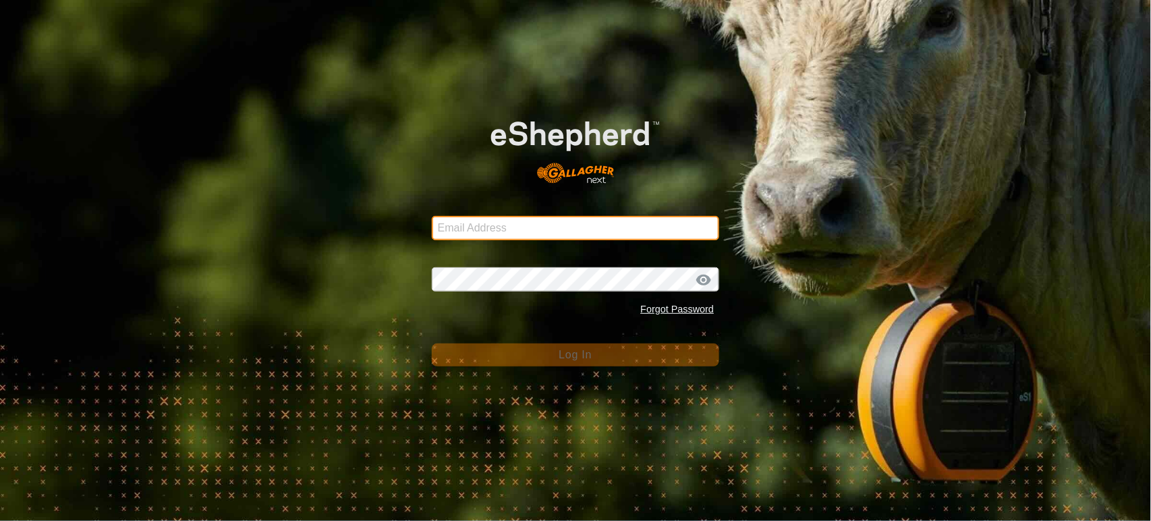
click at [477, 224] on input "Email Address" at bounding box center [576, 228] width 288 height 24
click at [502, 233] on input "Email Address" at bounding box center [576, 228] width 288 height 24
click at [482, 228] on input "Email Address" at bounding box center [576, 228] width 288 height 24
click at [659, 220] on input "Email Address" at bounding box center [576, 228] width 288 height 24
click at [678, 228] on input "Email Address" at bounding box center [576, 228] width 288 height 24
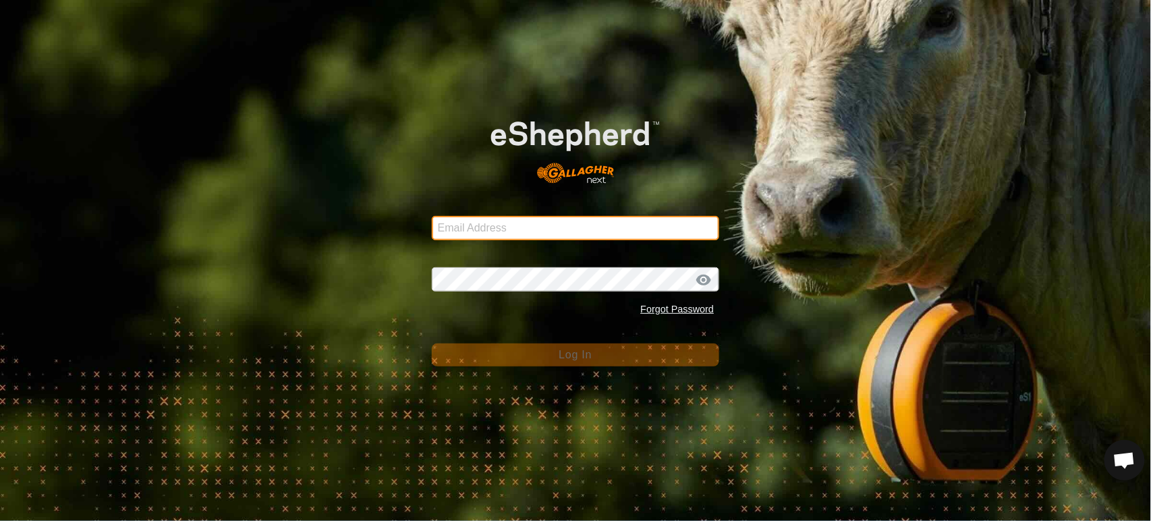
click at [0, 520] on com-1password-button at bounding box center [0, 521] width 0 height 0
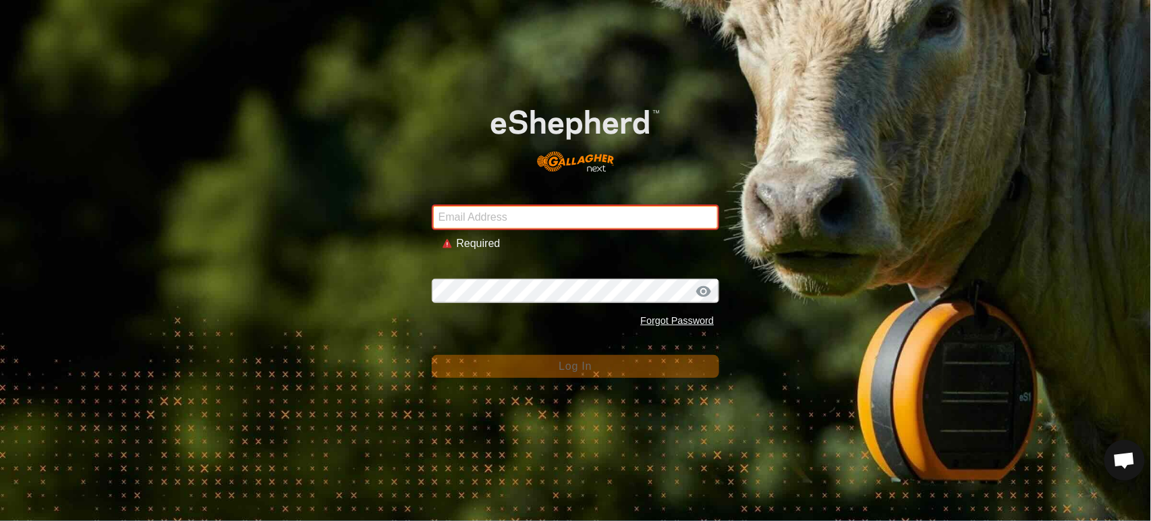
type input "andrew.macdonald103@gmail.com"
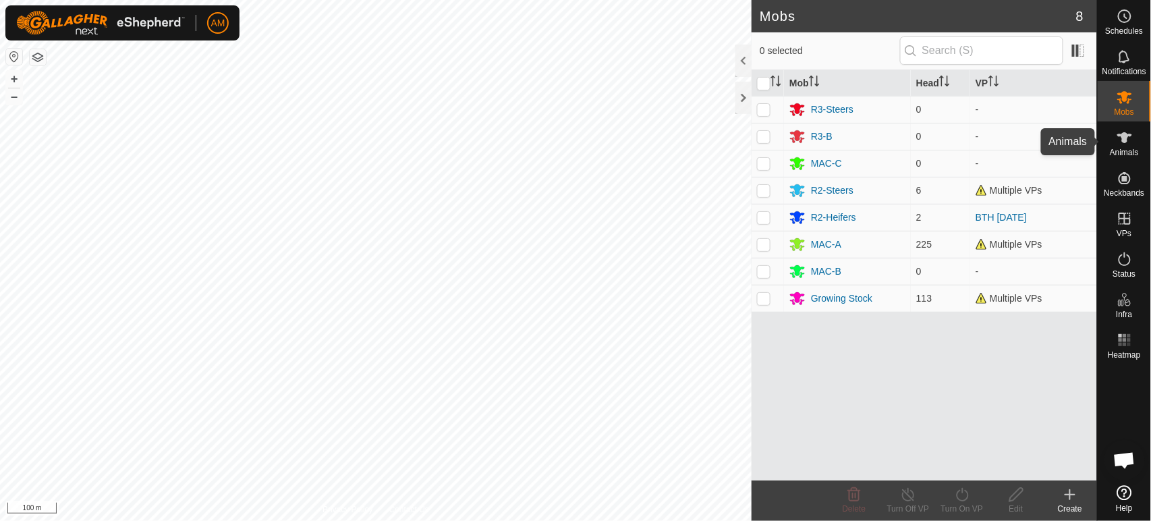
click at [1127, 151] on span "Animals" at bounding box center [1124, 152] width 29 height 8
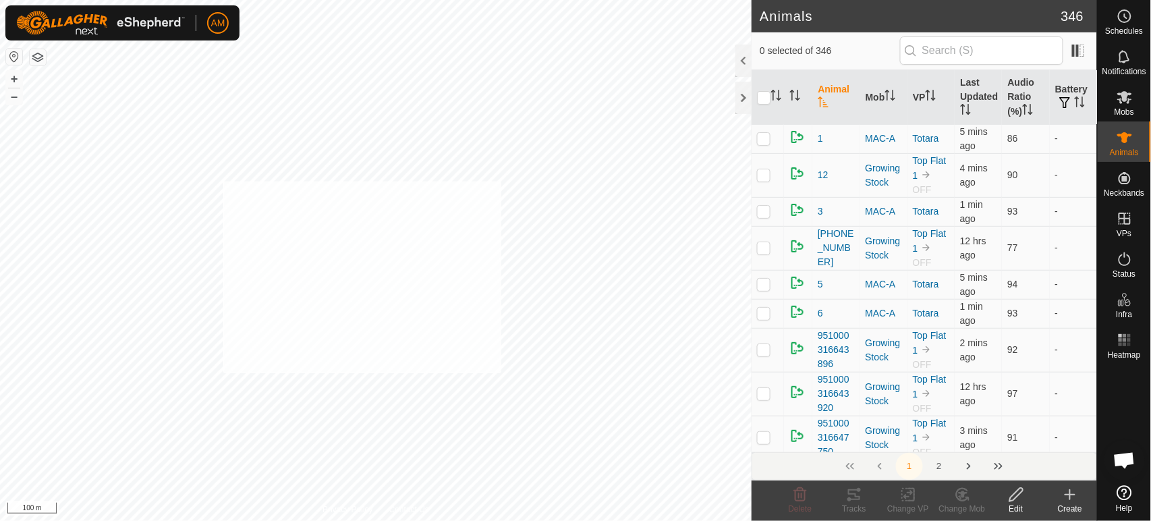
checkbox input "true"
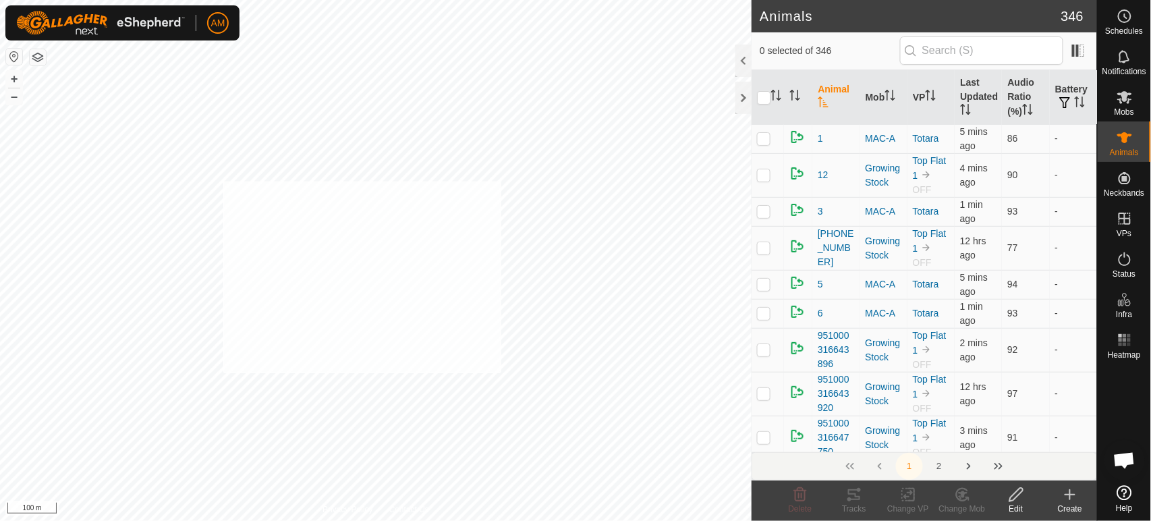
checkbox input "true"
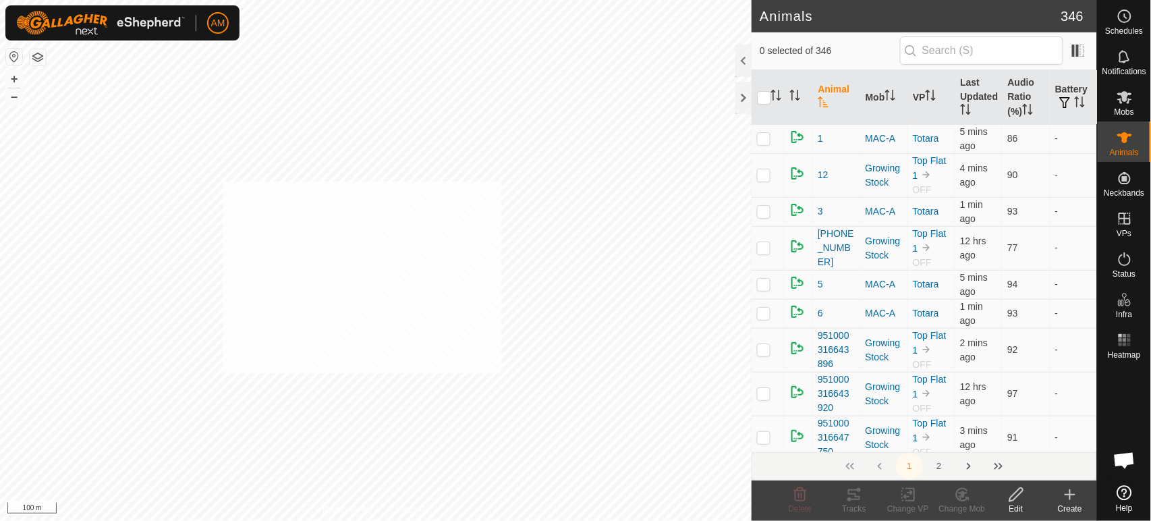
checkbox input "true"
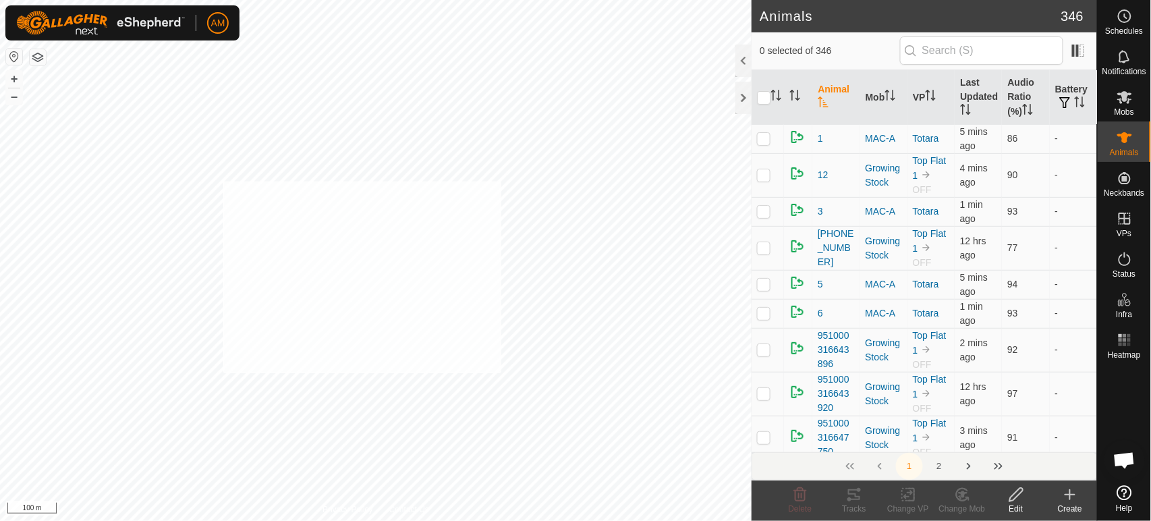
checkbox input "true"
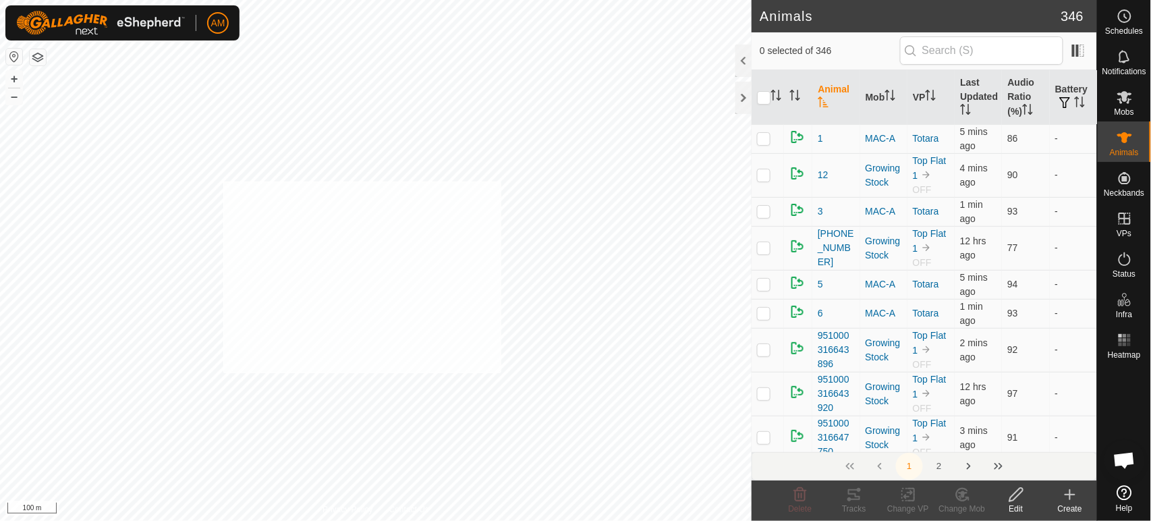
checkbox input "true"
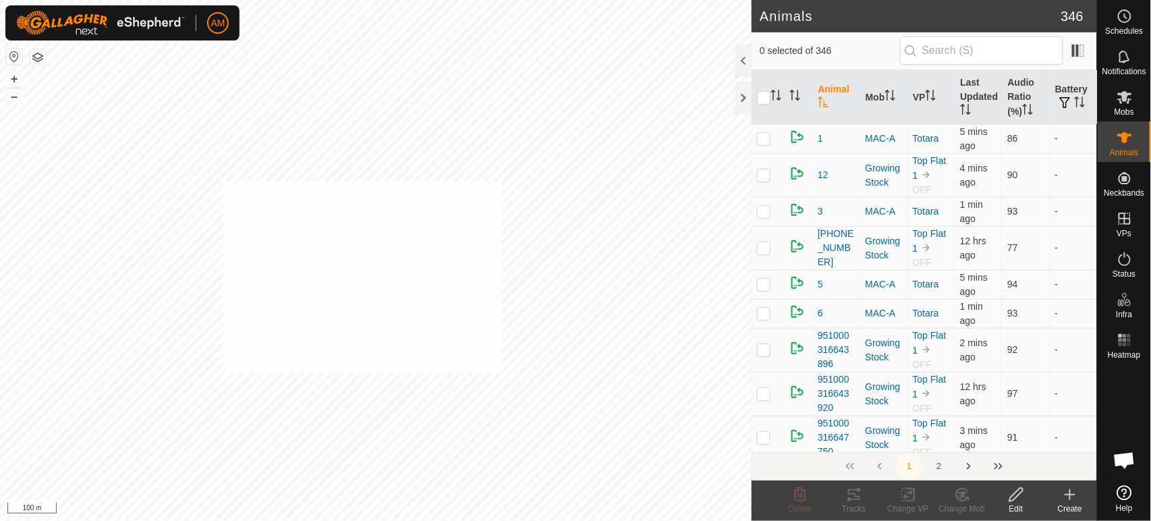
checkbox input "true"
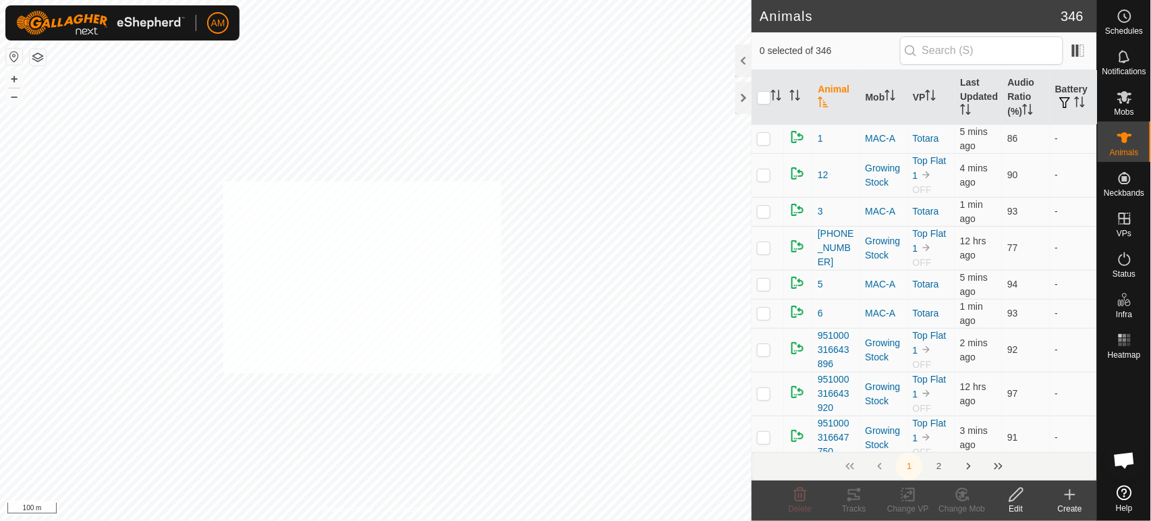
checkbox input "true"
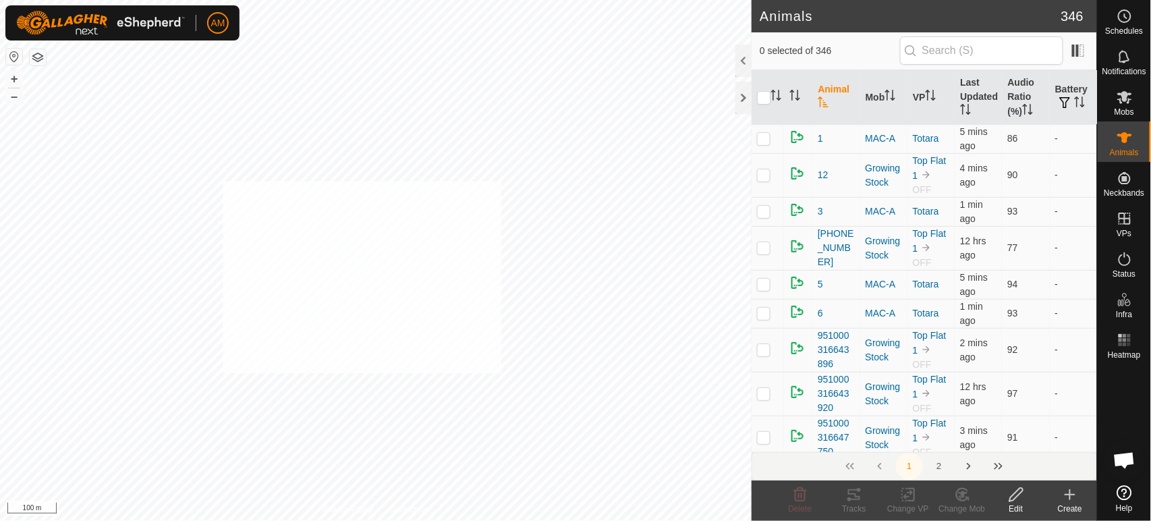
checkbox input "true"
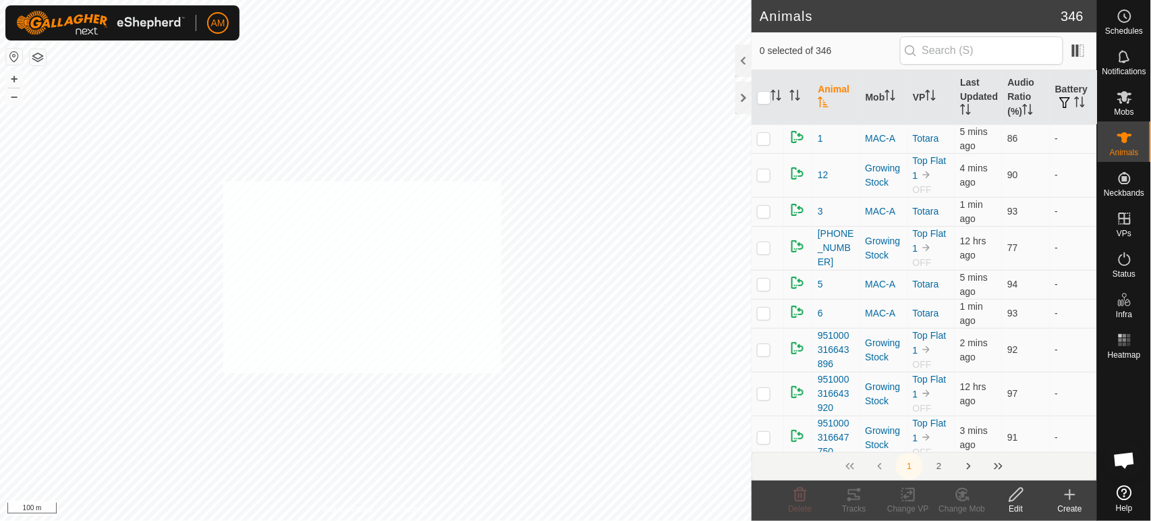
checkbox input "true"
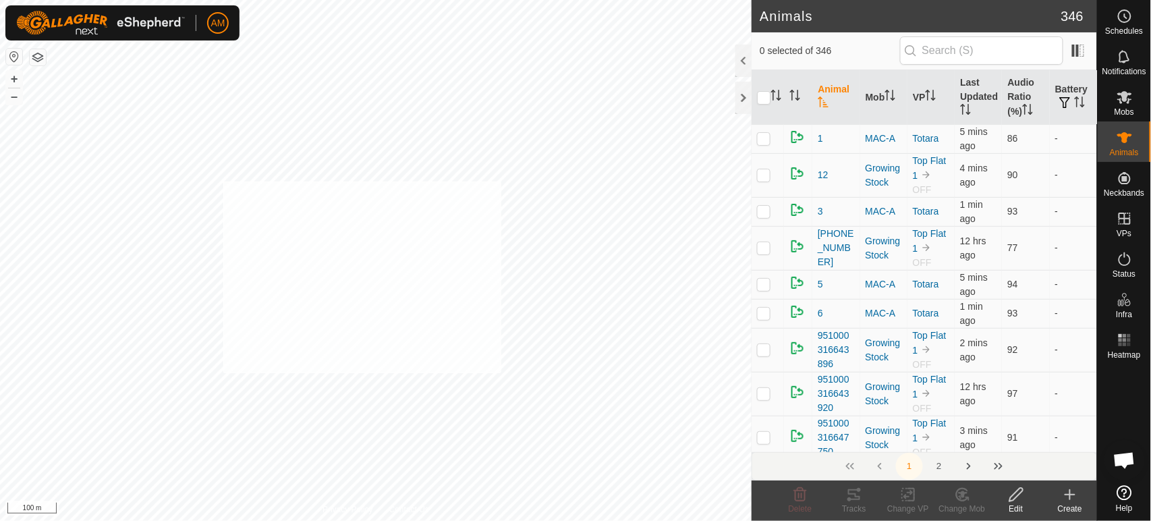
checkbox input "true"
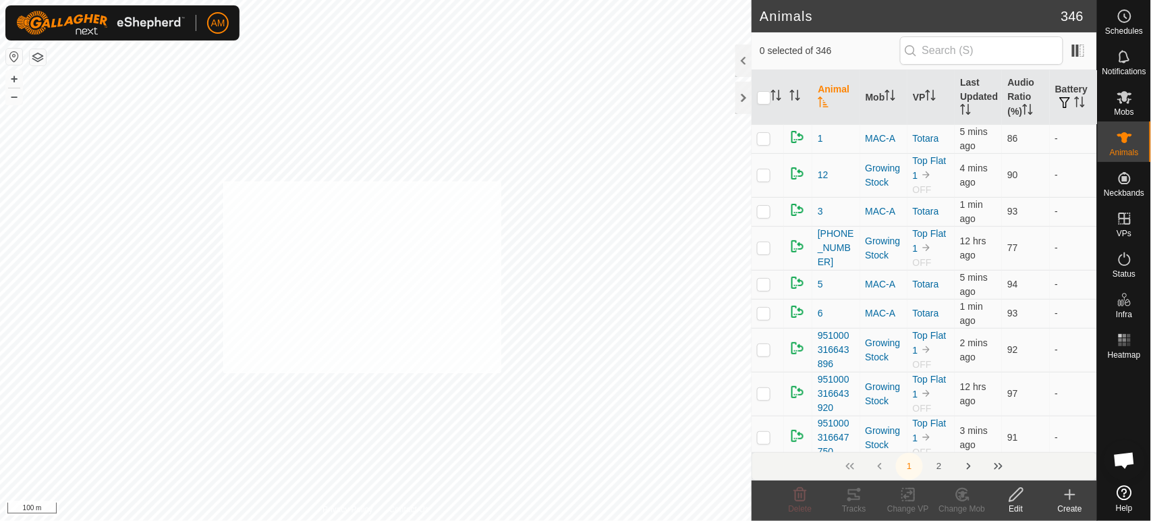
checkbox input "true"
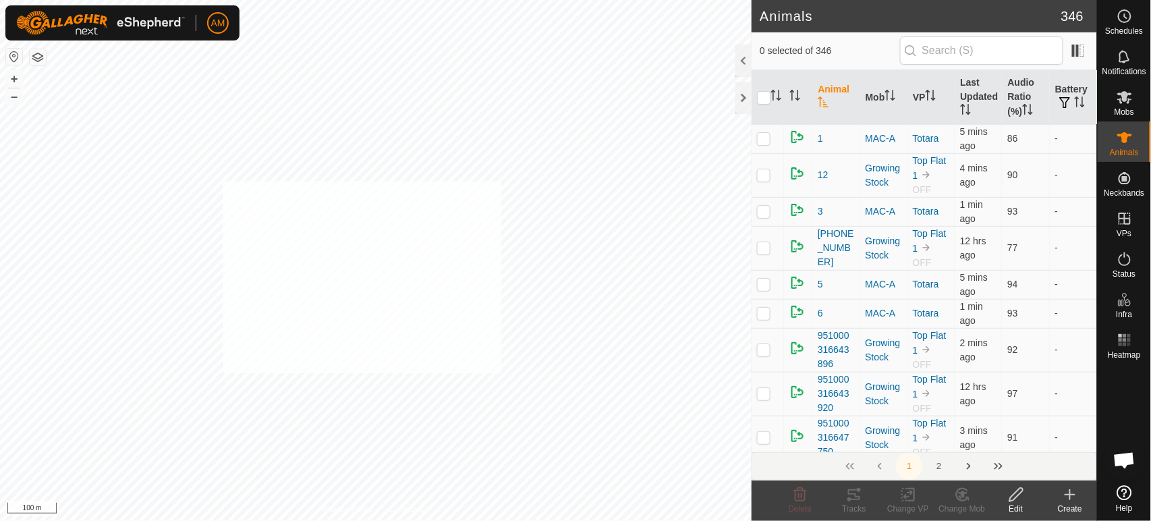
checkbox input "true"
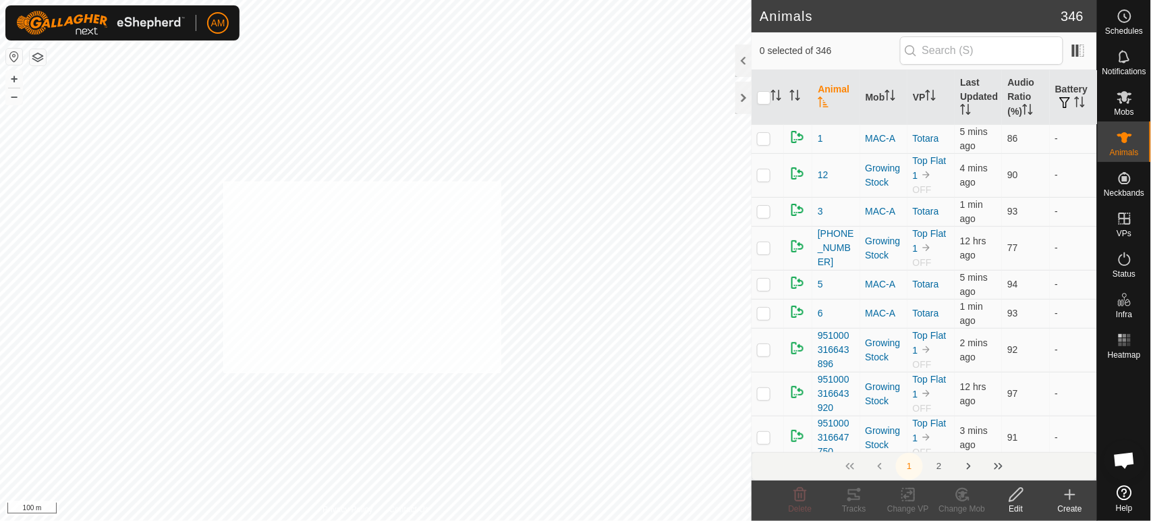
checkbox input "true"
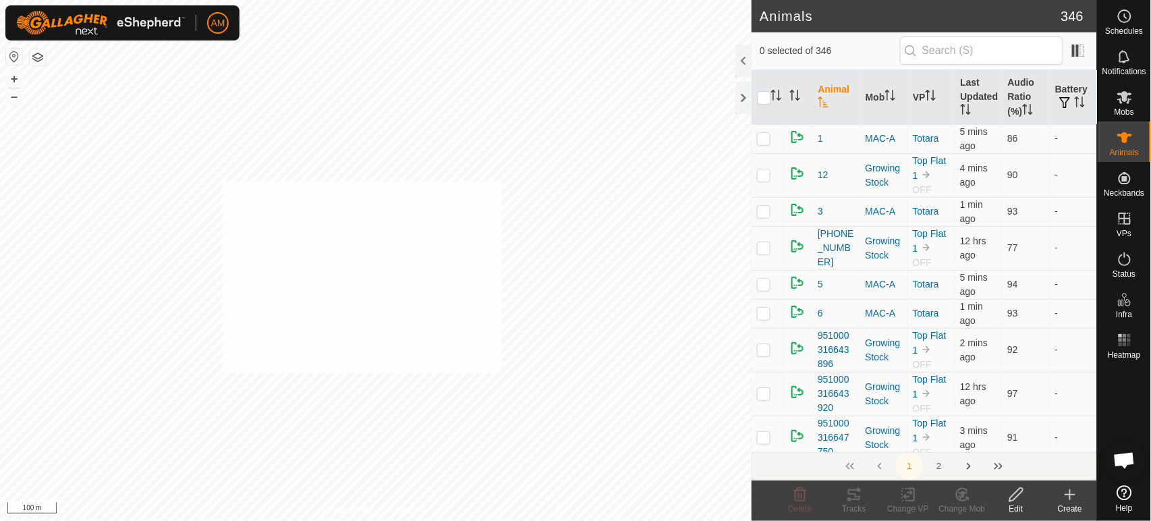
checkbox input "true"
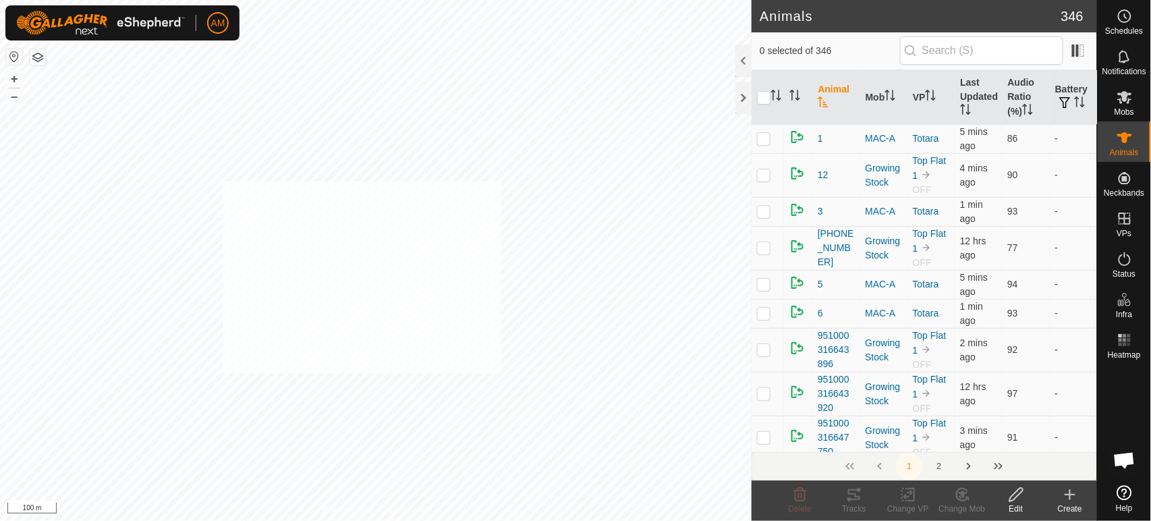
checkbox input "true"
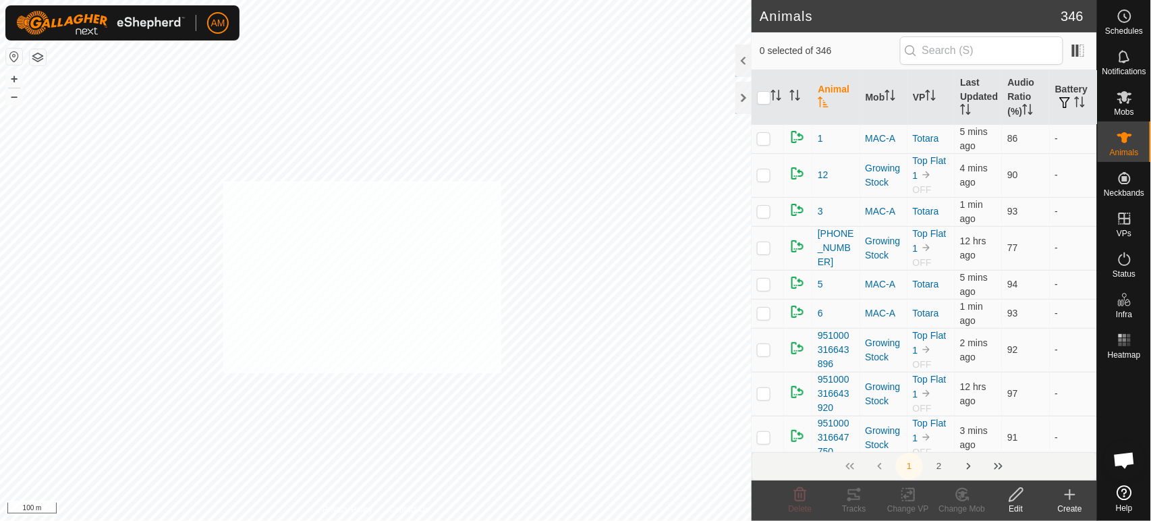
checkbox input "true"
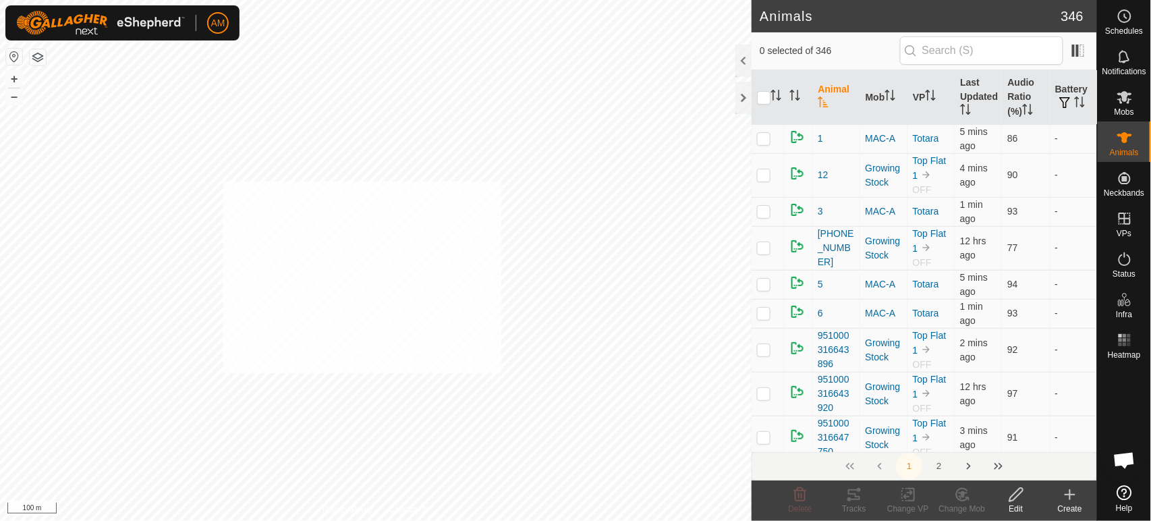
checkbox input "true"
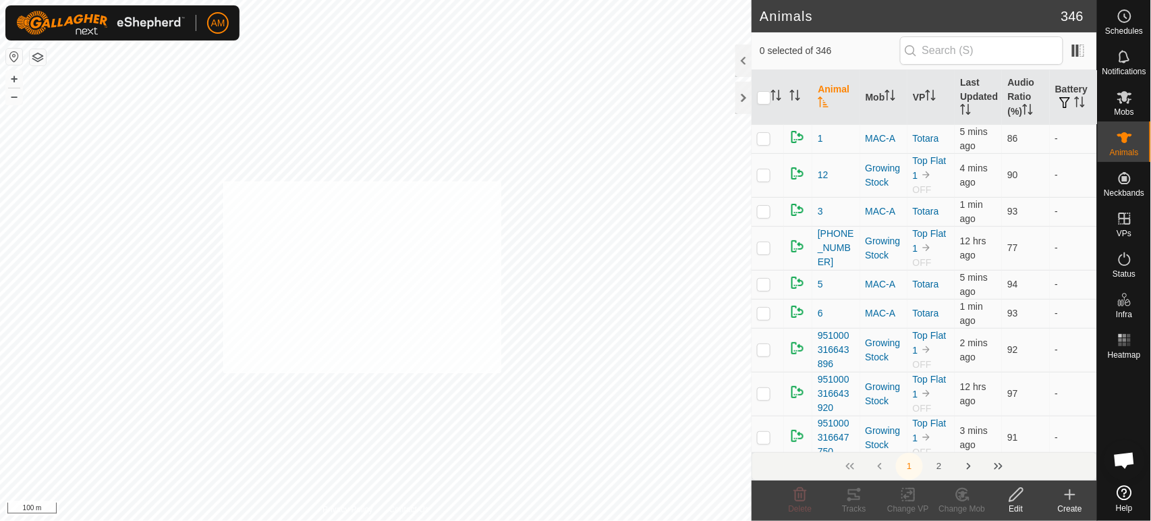
checkbox input "true"
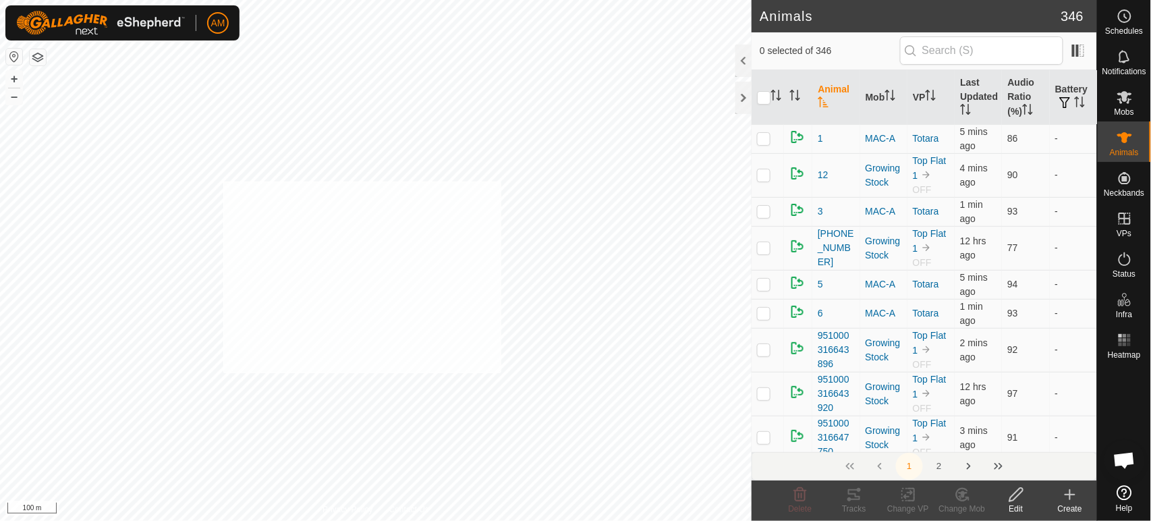
checkbox input "true"
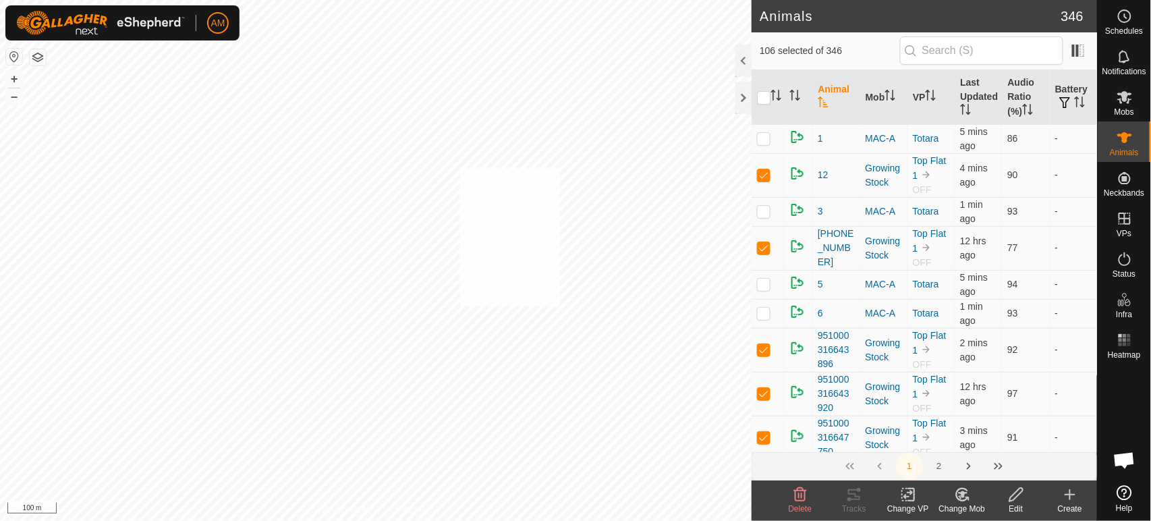
checkbox input "true"
click at [905, 502] on icon at bounding box center [908, 494] width 17 height 16
click at [918, 430] on link "Choose VP..." at bounding box center [950, 436] width 134 height 27
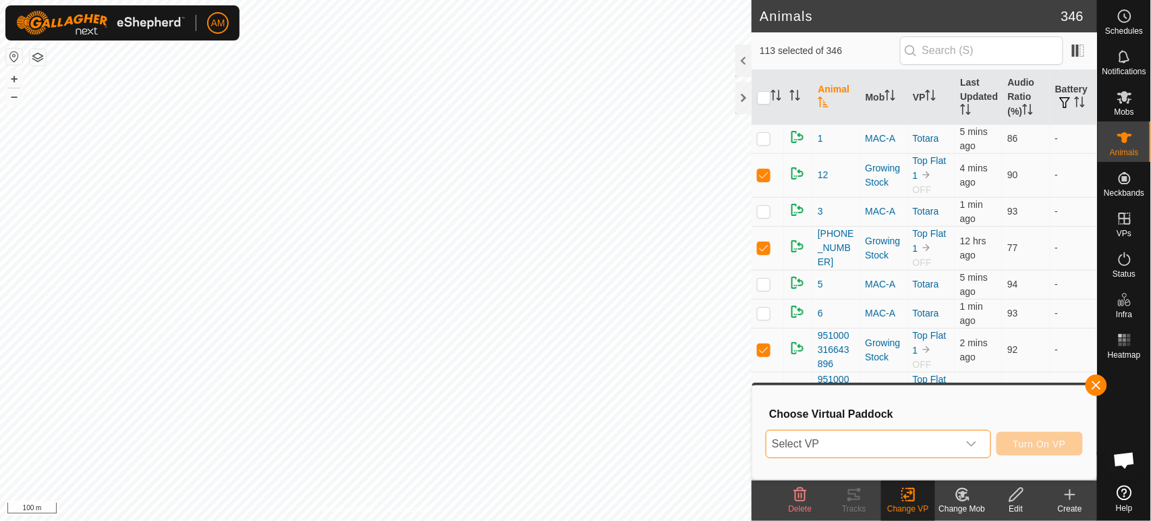
click at [874, 443] on span "Select VP" at bounding box center [861, 443] width 191 height 27
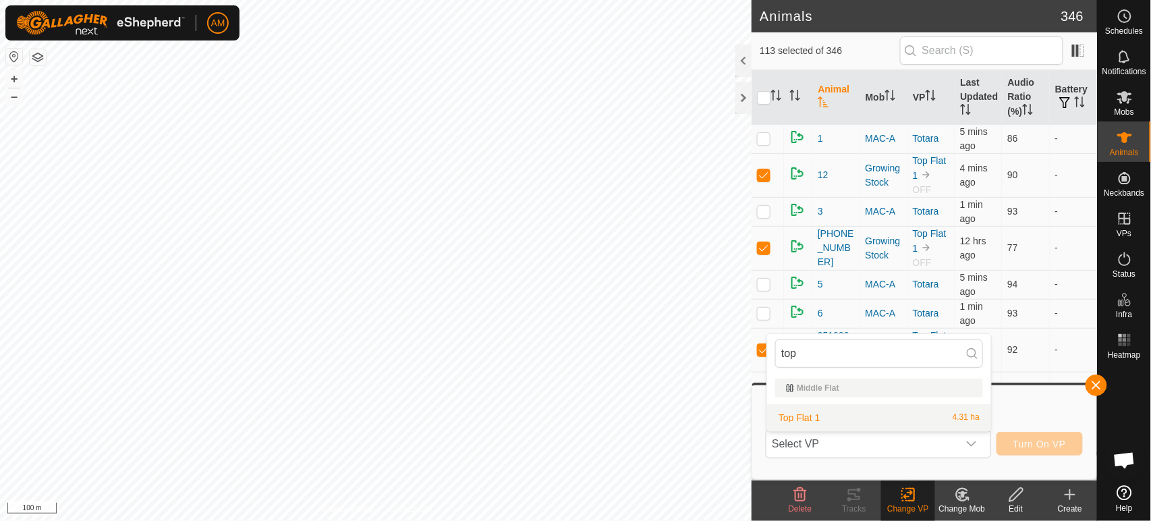
type input "top"
click at [807, 422] on li "Top Flat 1 4.31 ha" at bounding box center [879, 417] width 224 height 27
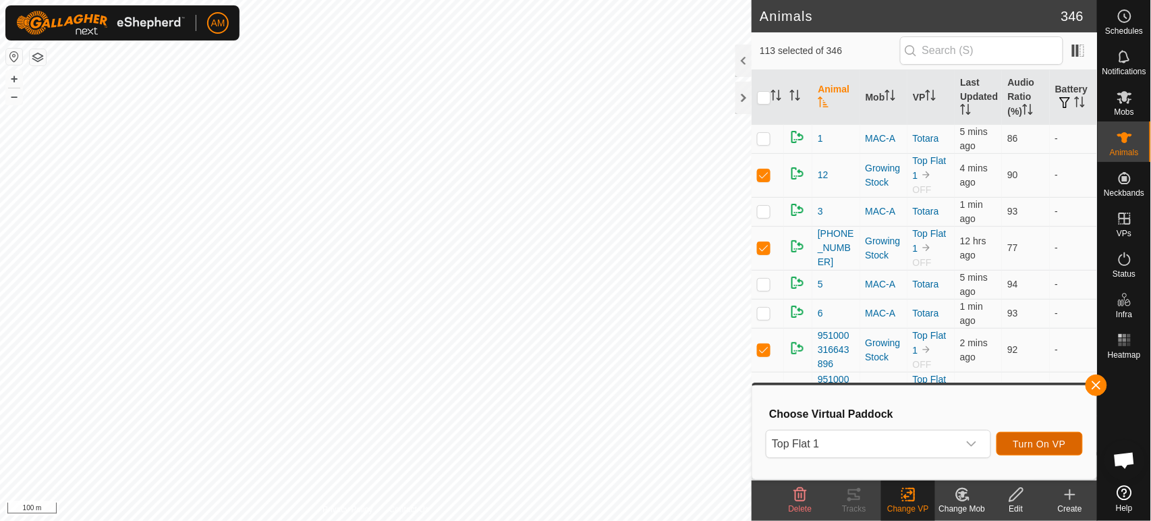
click at [1049, 449] on span "Turn On VP" at bounding box center [1039, 444] width 53 height 11
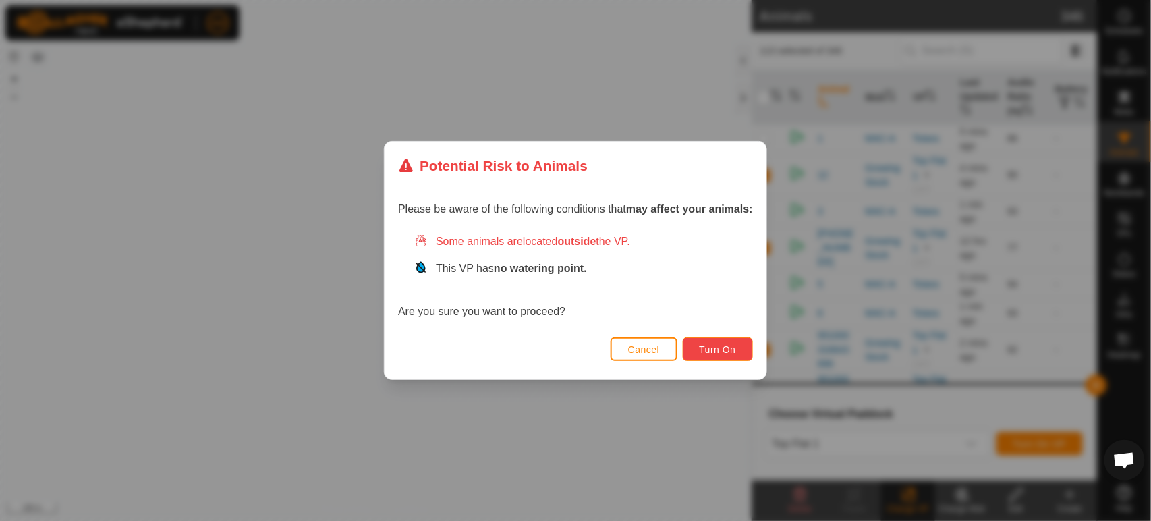
click at [710, 352] on span "Turn On" at bounding box center [718, 349] width 36 height 11
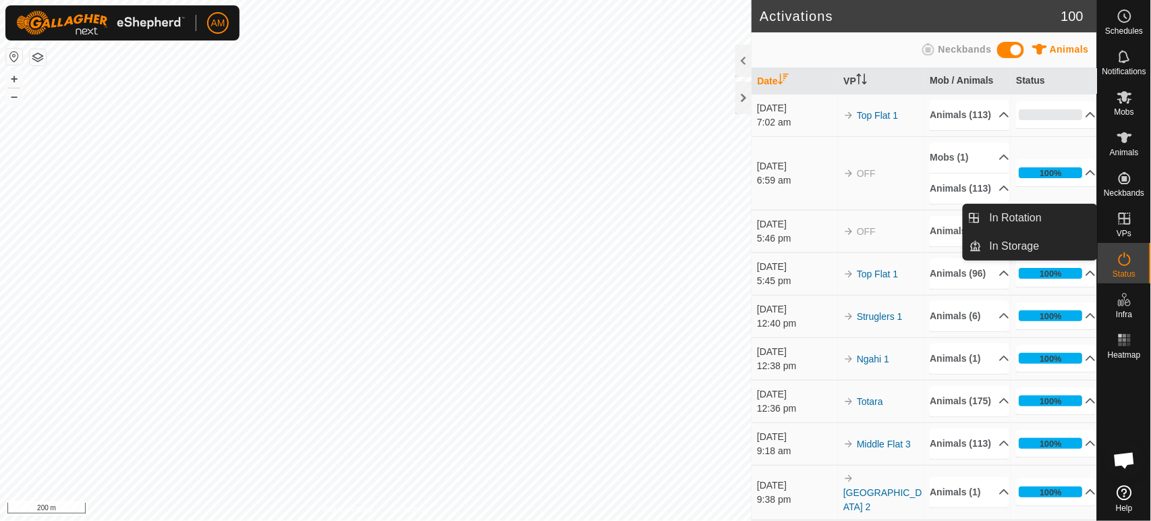
drag, startPoint x: 1088, startPoint y: 224, endPoint x: 1060, endPoint y: 221, distance: 28.5
click at [1060, 221] on link "In Rotation" at bounding box center [1039, 217] width 115 height 27
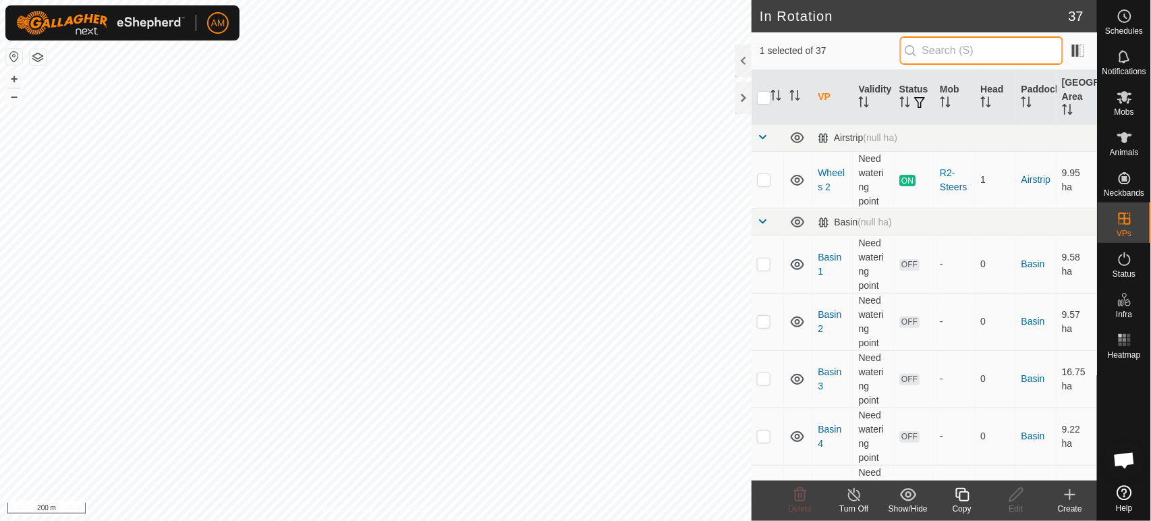
click at [934, 53] on input "text" at bounding box center [981, 50] width 163 height 28
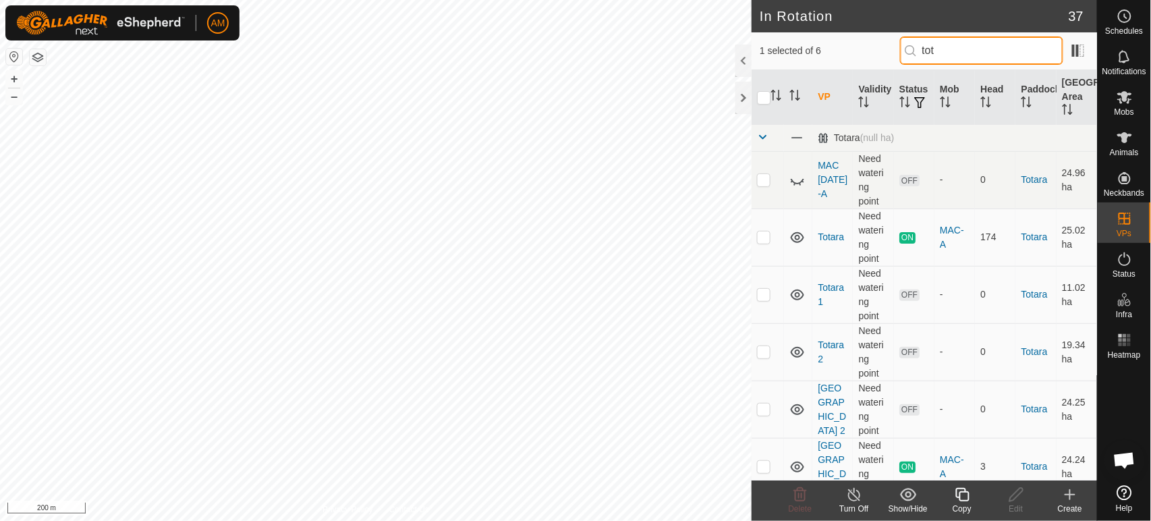
type input "tot"
click at [760, 347] on p-checkbox at bounding box center [763, 351] width 13 height 11
checkbox input "true"
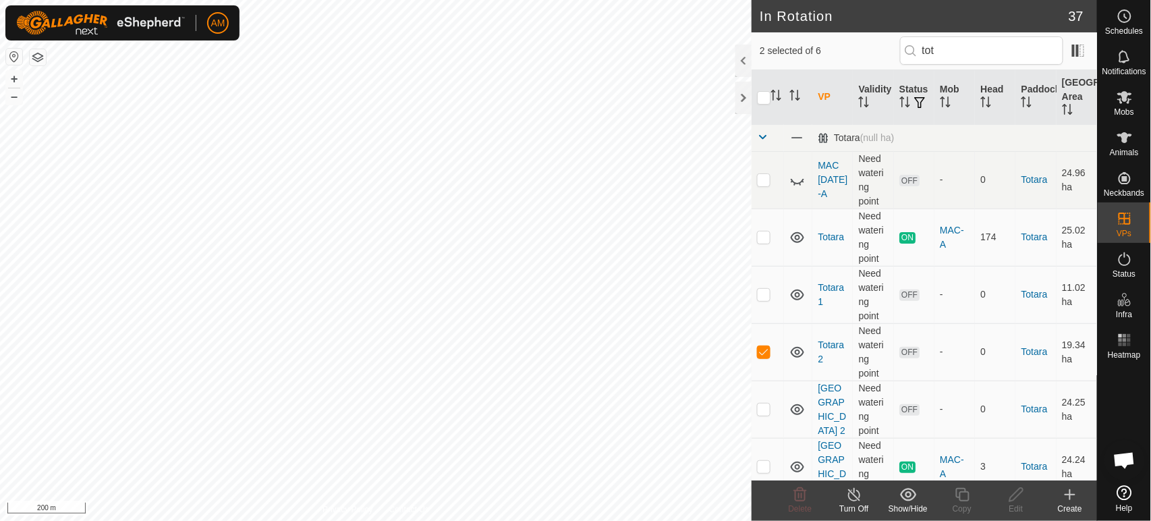
click at [761, 96] on input "checkbox" at bounding box center [763, 97] width 13 height 13
checkbox input "true"
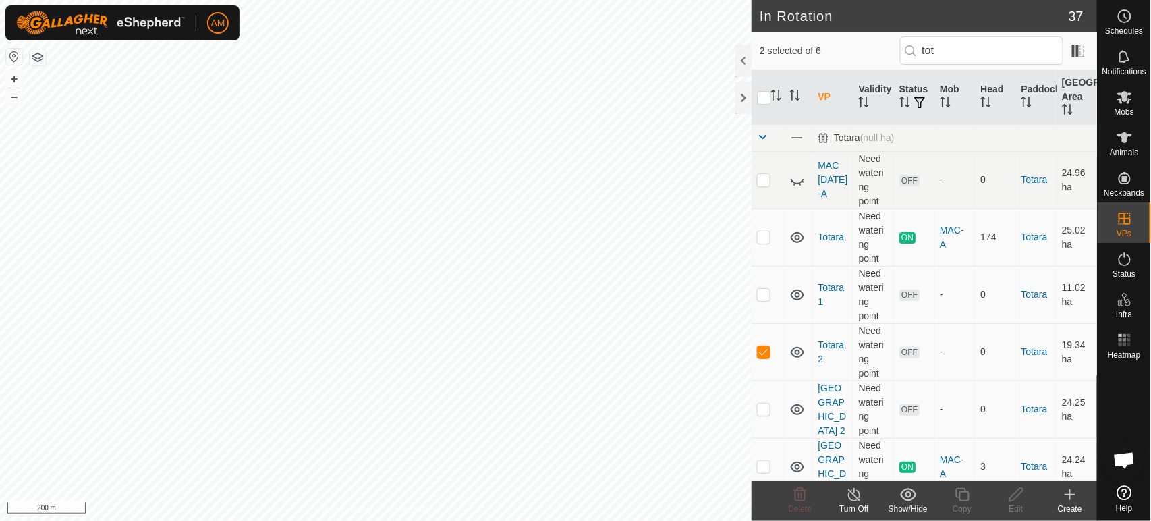
checkbox input "true"
click at [761, 96] on input "checkbox" at bounding box center [763, 97] width 13 height 13
click at [762, 101] on input "checkbox" at bounding box center [763, 97] width 13 height 13
click at [765, 96] on input "checkbox" at bounding box center [763, 97] width 13 height 13
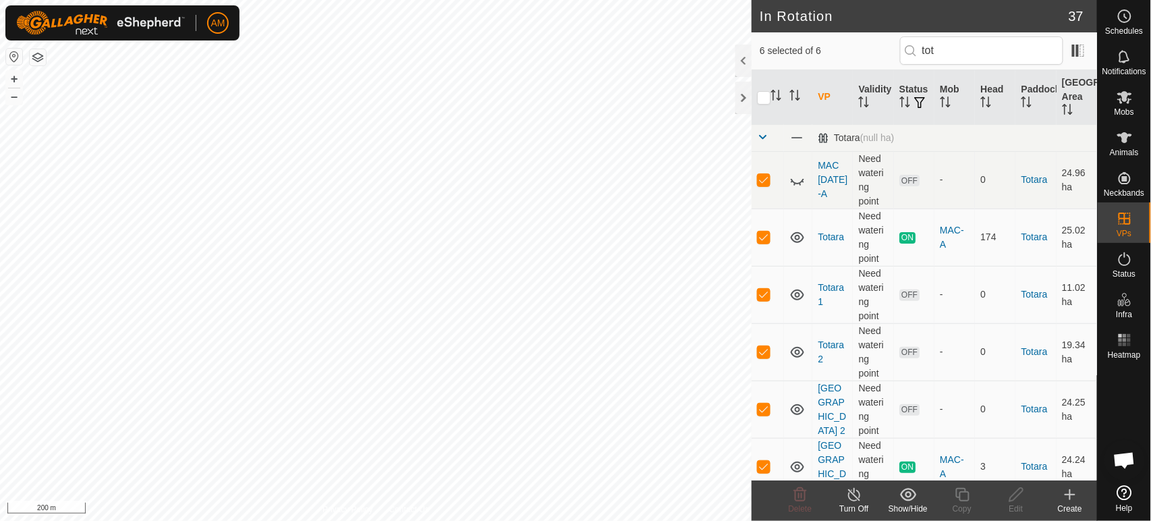
click at [766, 99] on input "checkbox" at bounding box center [763, 97] width 13 height 13
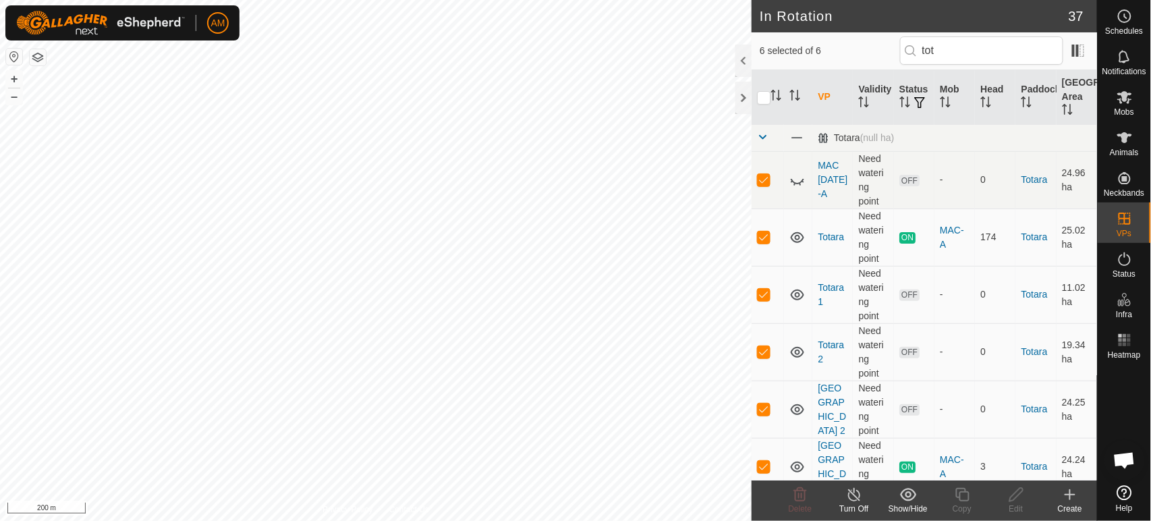
click at [766, 99] on input "checkbox" at bounding box center [763, 97] width 13 height 13
checkbox input "false"
drag, startPoint x: 937, startPoint y: 55, endPoint x: 852, endPoint y: 53, distance: 85.0
click at [852, 53] on div "6 selected of 6 tot" at bounding box center [924, 50] width 329 height 28
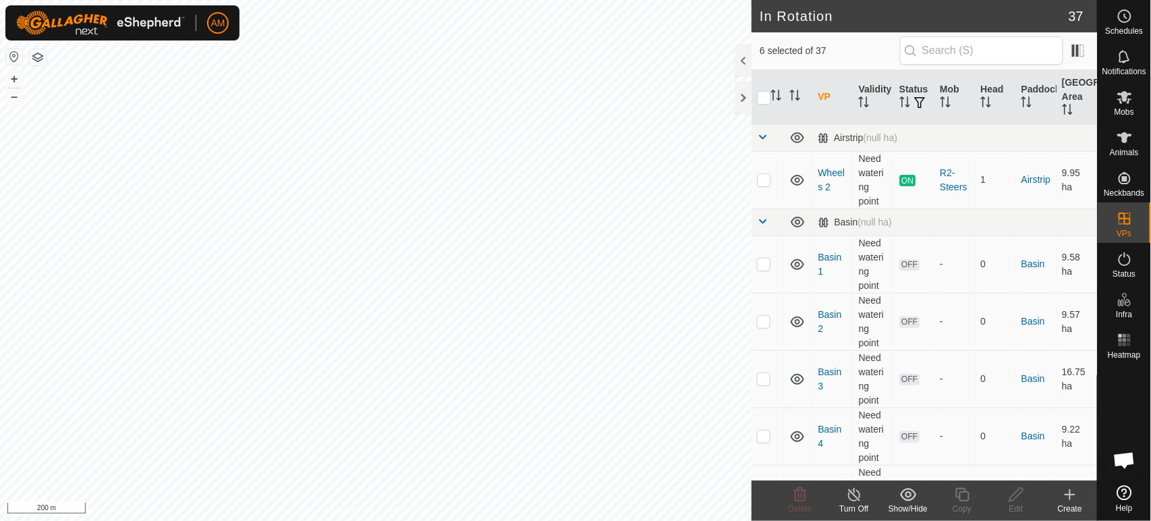
click at [764, 102] on input "checkbox" at bounding box center [763, 97] width 13 height 13
checkbox input "true"
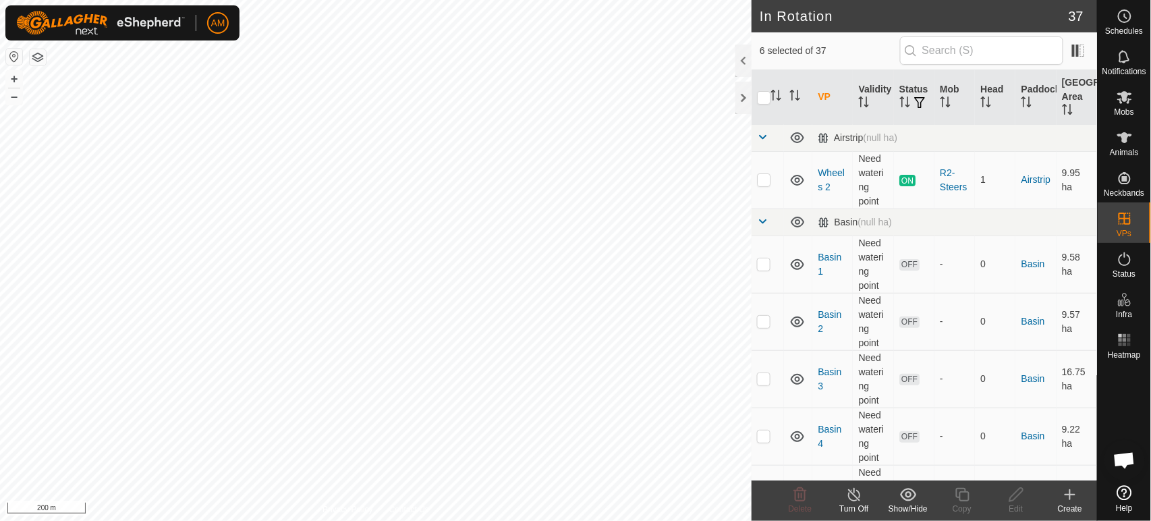
checkbox input "true"
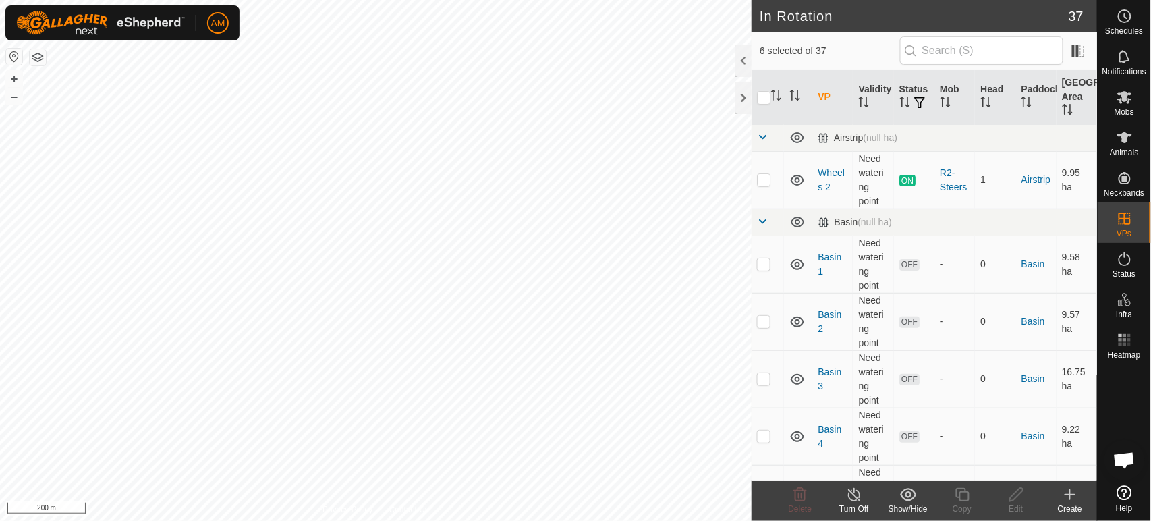
checkbox input "true"
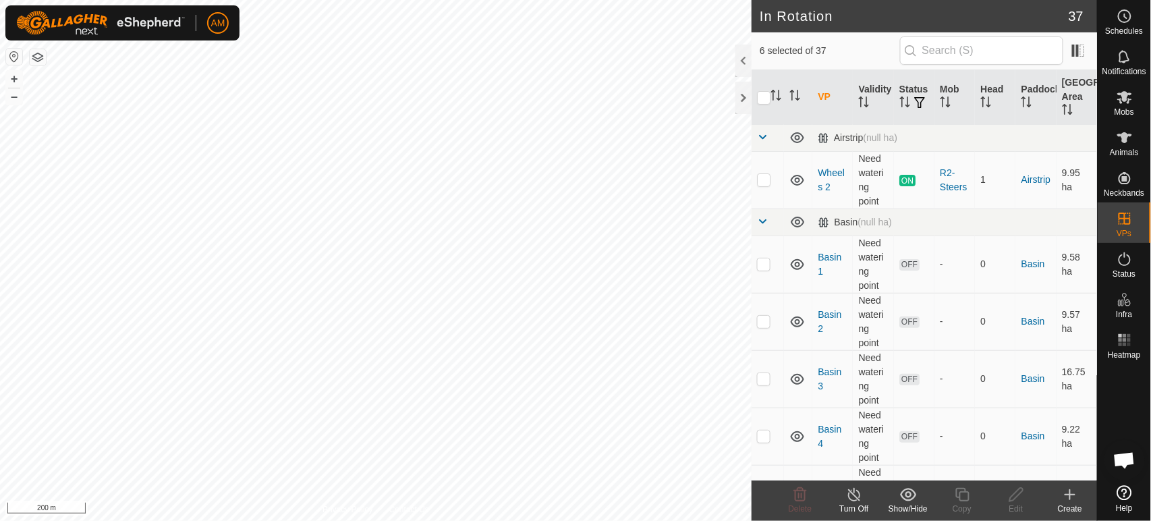
checkbox input "true"
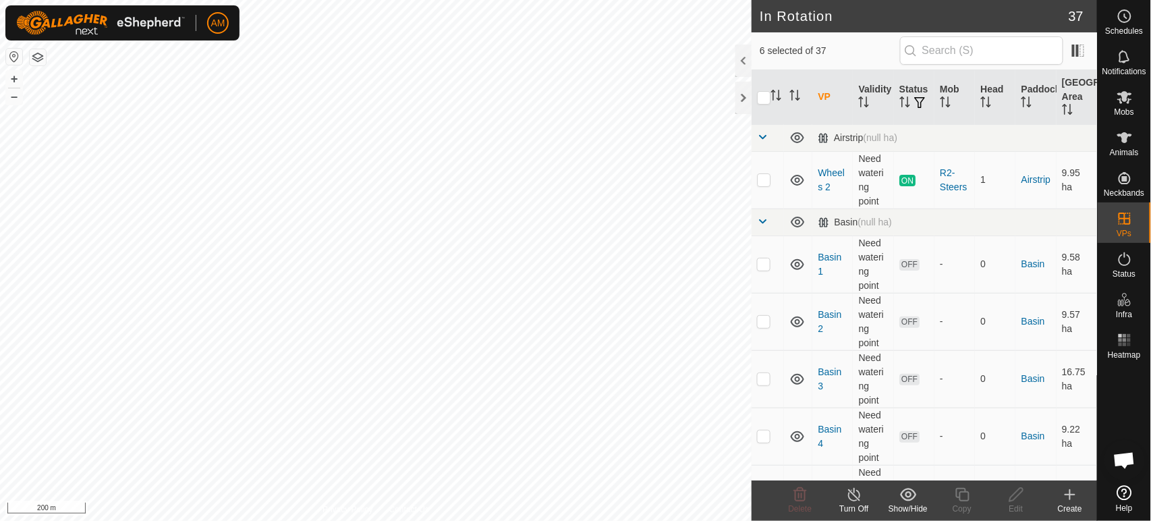
checkbox input "true"
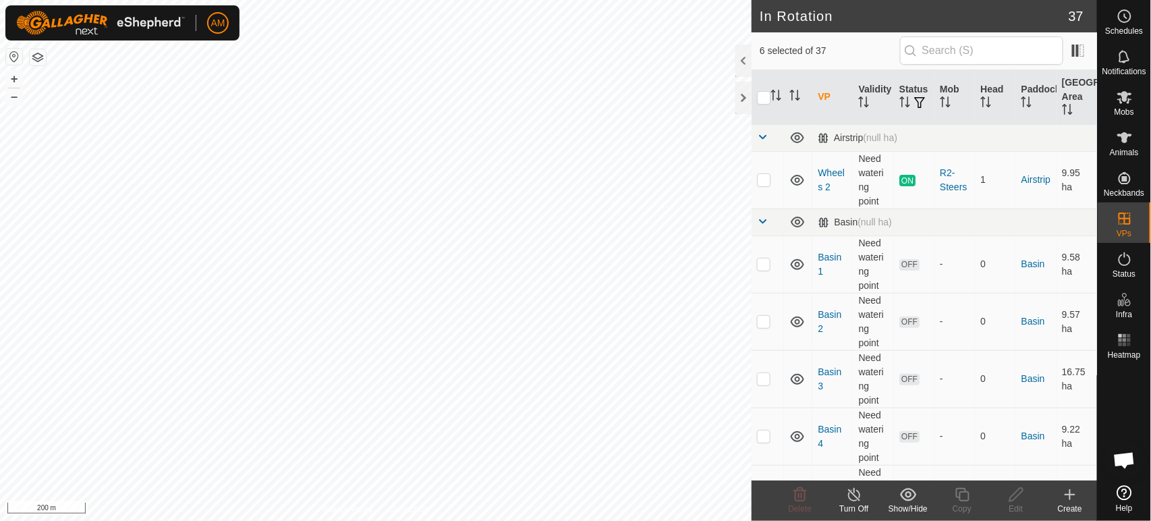
checkbox input "true"
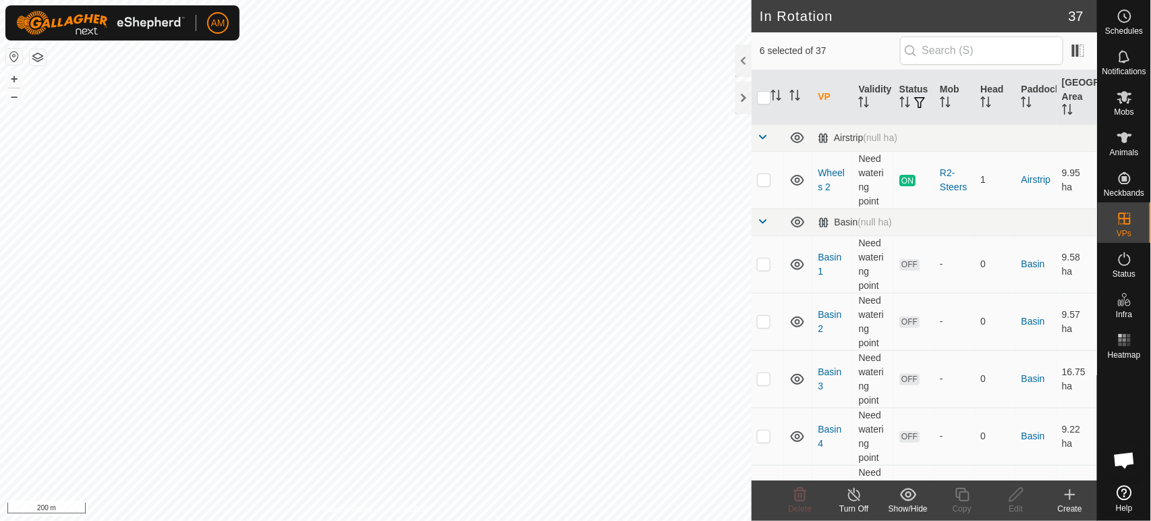
checkbox input "true"
click at [764, 101] on input "checkbox" at bounding box center [763, 97] width 13 height 13
click at [762, 91] on input "checkbox" at bounding box center [763, 97] width 13 height 13
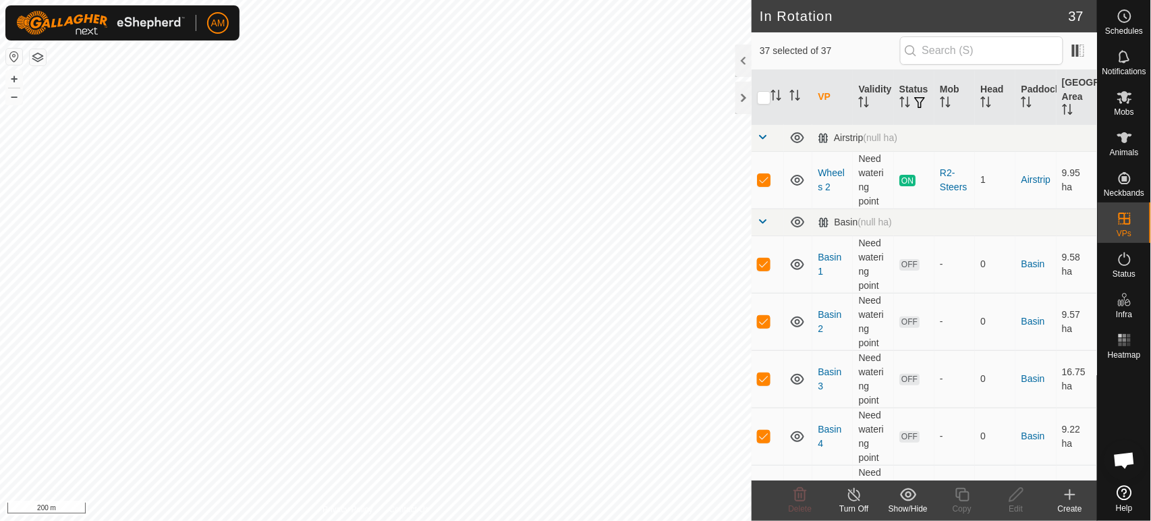
checkbox input "true"
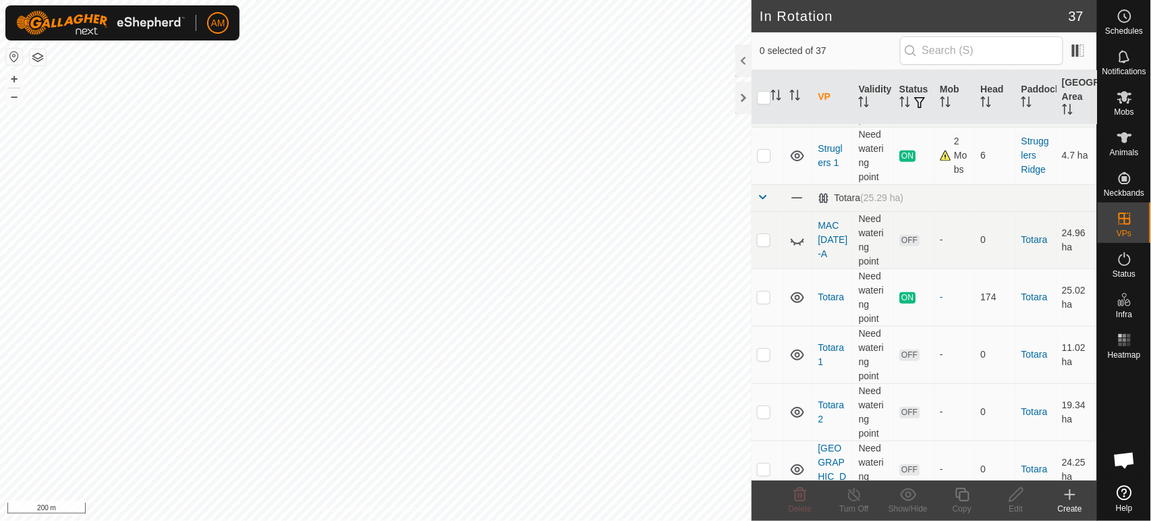
scroll to position [1949, 0]
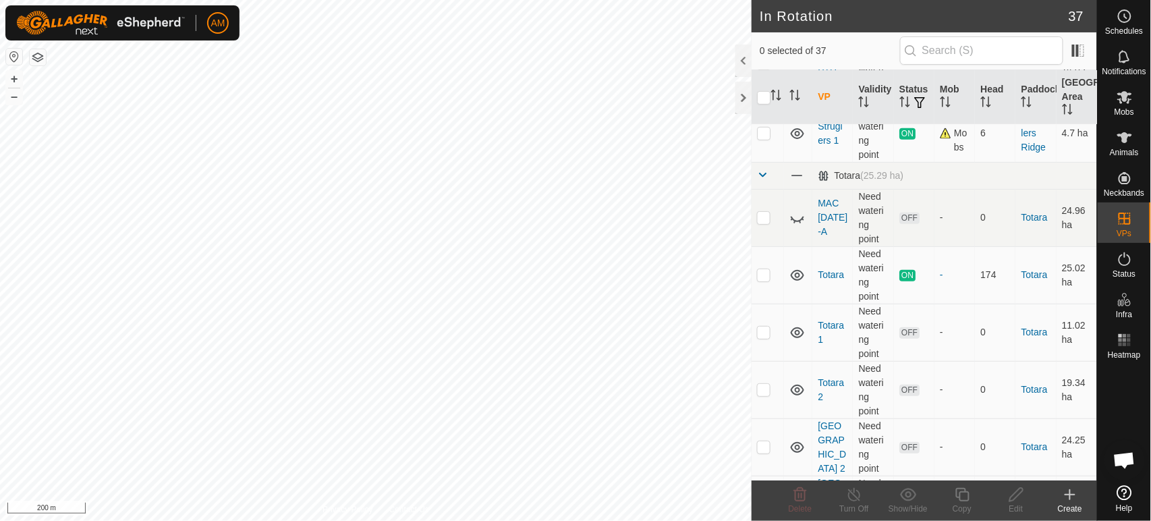
click at [766, 279] on td at bounding box center [768, 274] width 32 height 57
checkbox input "true"
click at [970, 487] on div "Copy" at bounding box center [962, 500] width 54 height 40
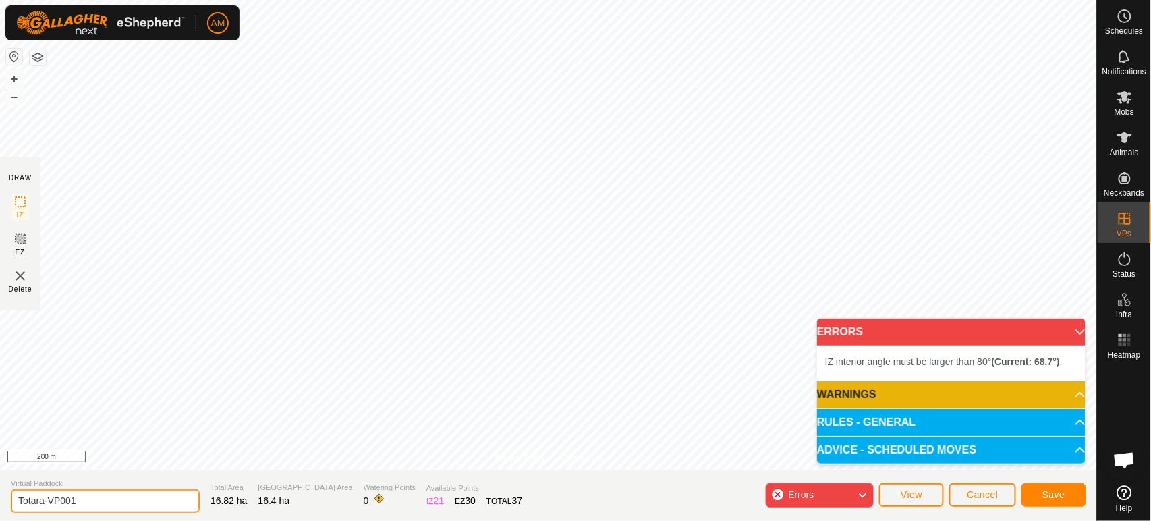
drag, startPoint x: 49, startPoint y: 495, endPoint x: 164, endPoint y: 490, distance: 115.5
click at [161, 493] on input "Totara-VP001" at bounding box center [105, 501] width 189 height 24
type input "Totara 3"
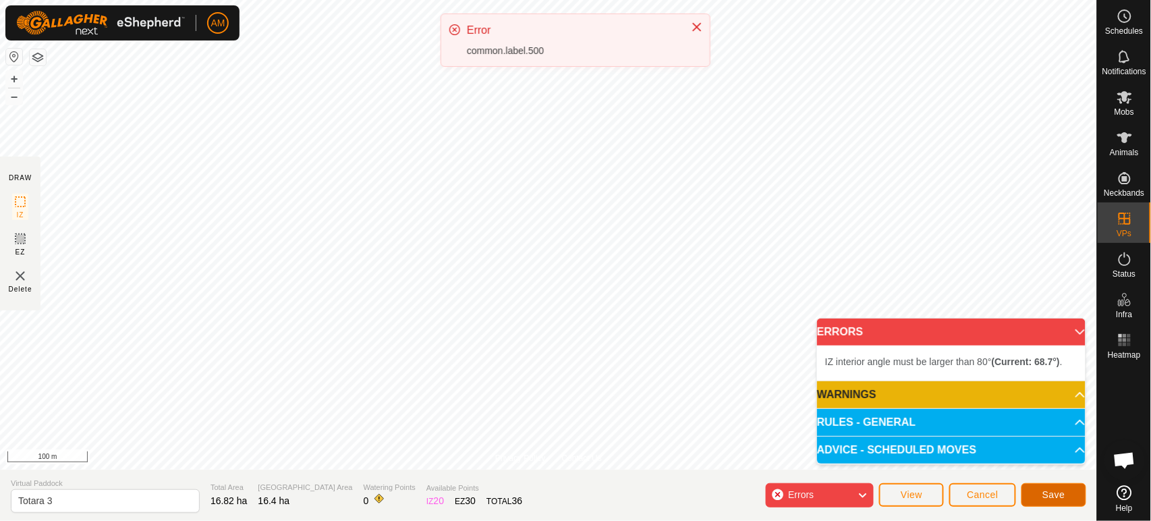
click at [1065, 498] on span "Save" at bounding box center [1053, 494] width 23 height 11
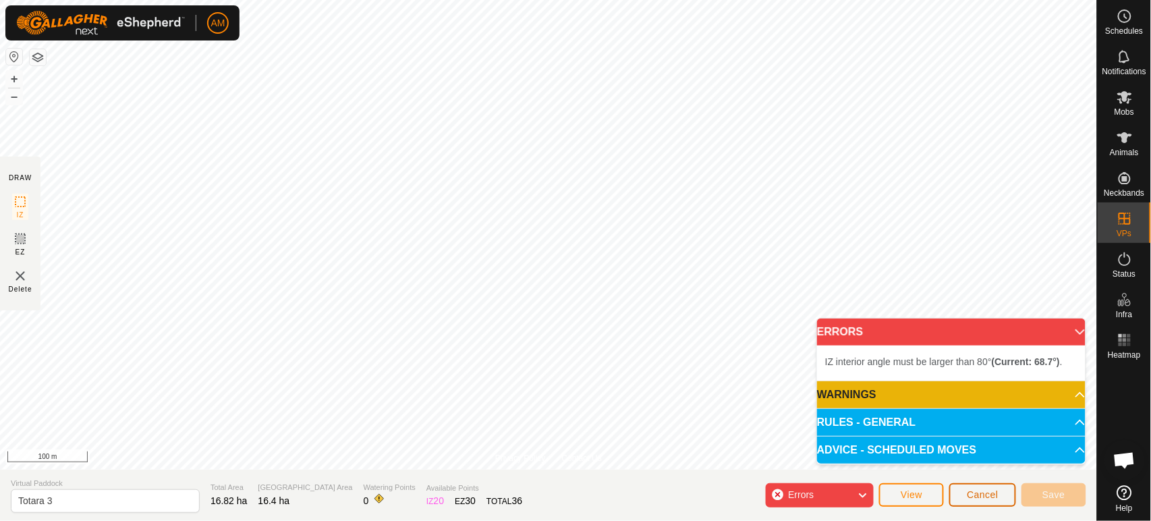
click at [991, 496] on span "Cancel" at bounding box center [983, 494] width 32 height 11
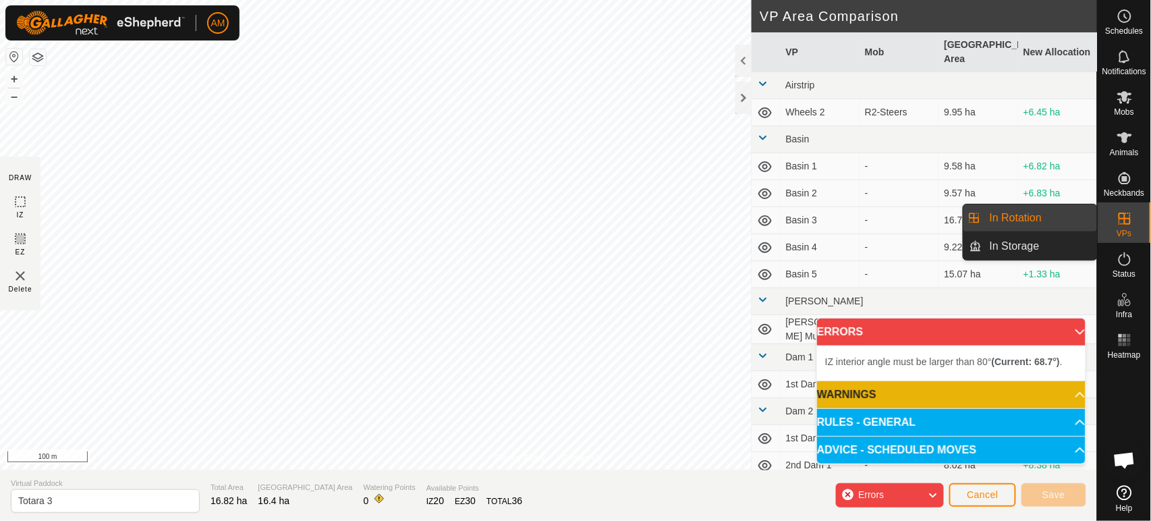
click at [1090, 219] on link "In Rotation" at bounding box center [1039, 217] width 115 height 27
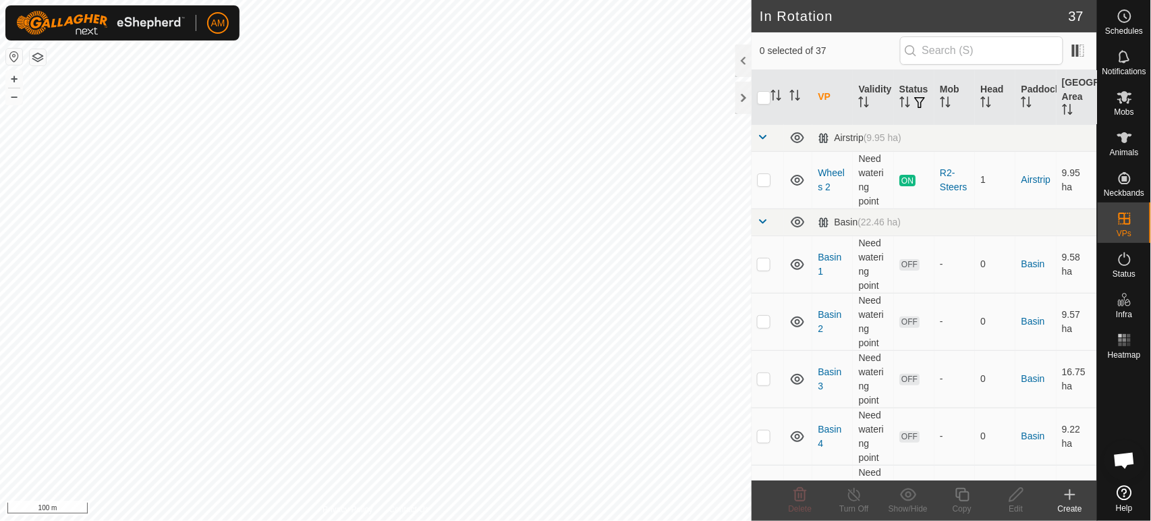
click at [1063, 495] on icon at bounding box center [1070, 494] width 16 height 16
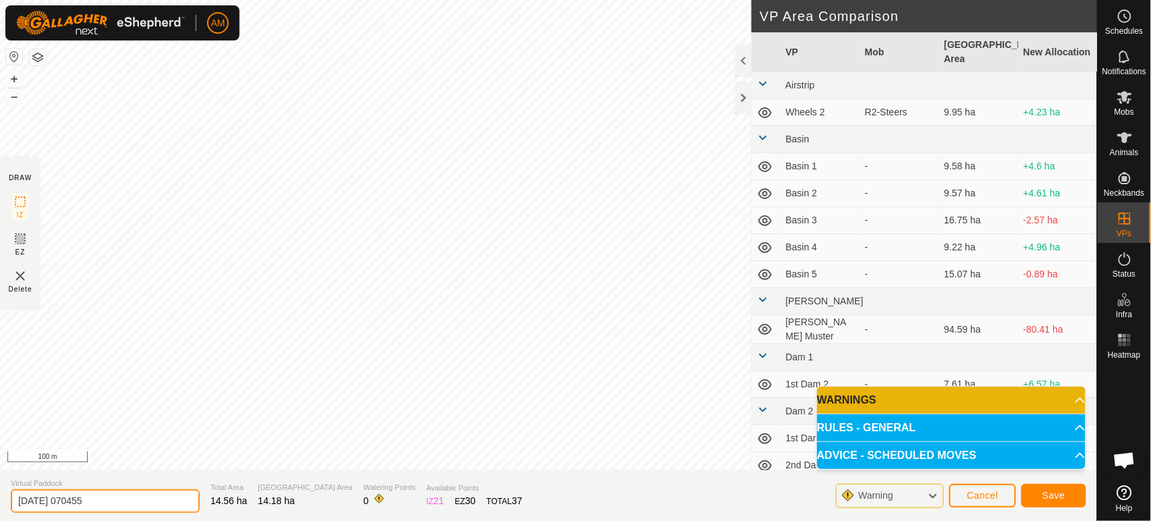
drag, startPoint x: 119, startPoint y: 497, endPoint x: 0, endPoint y: 478, distance: 120.4
click at [0, 479] on section "Virtual Paddock [DATE] 070455 Total Area 14.56 ha Grazing Area 14.18 ha Waterin…" at bounding box center [548, 495] width 1097 height 51
type input "Totara 3"
click at [1062, 502] on button "Save" at bounding box center [1054, 496] width 65 height 24
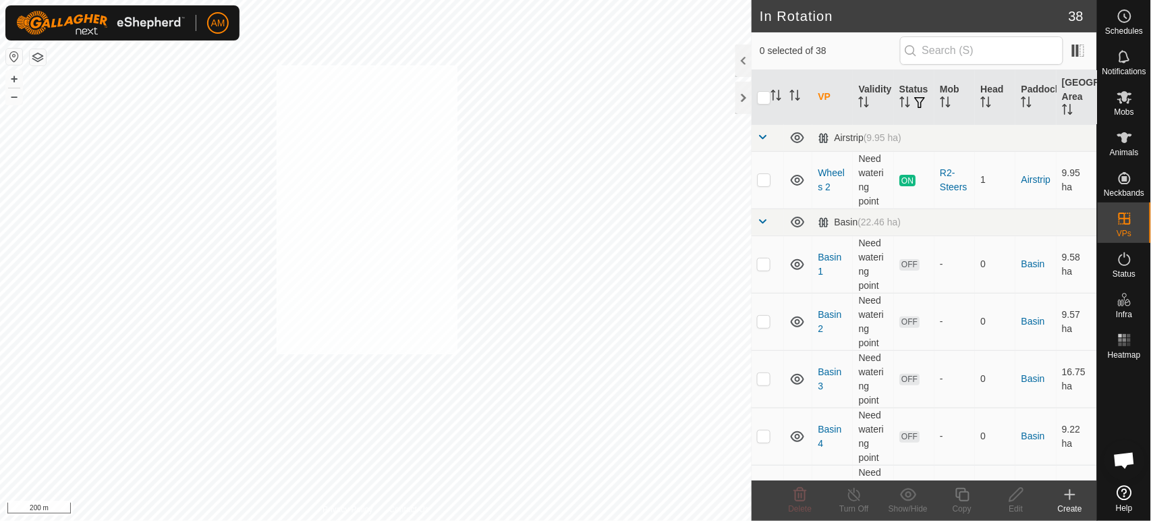
checkbox input "true"
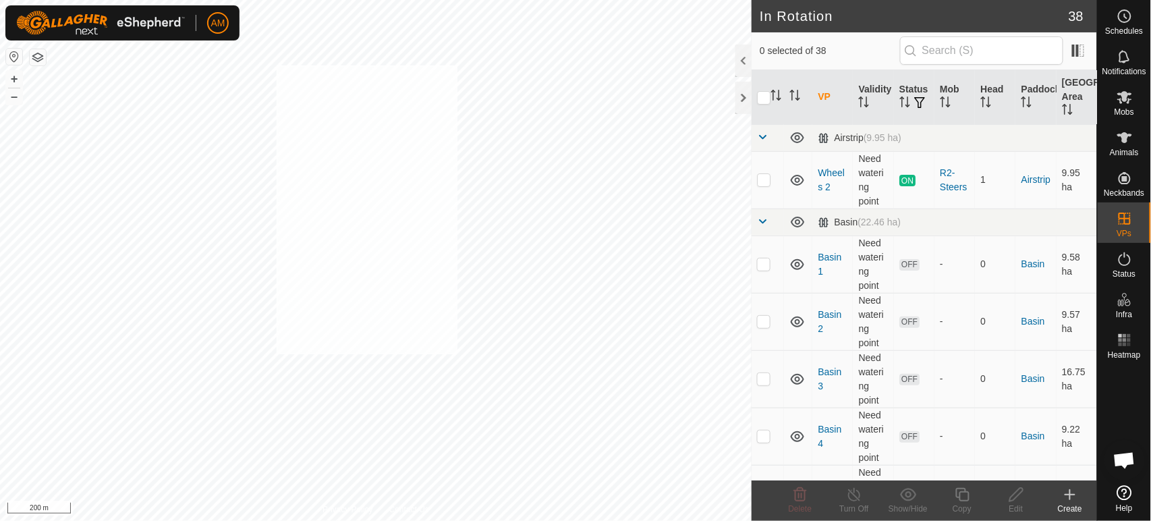
checkbox input "true"
click at [1134, 143] on es-animals-svg-icon at bounding box center [1125, 138] width 24 height 22
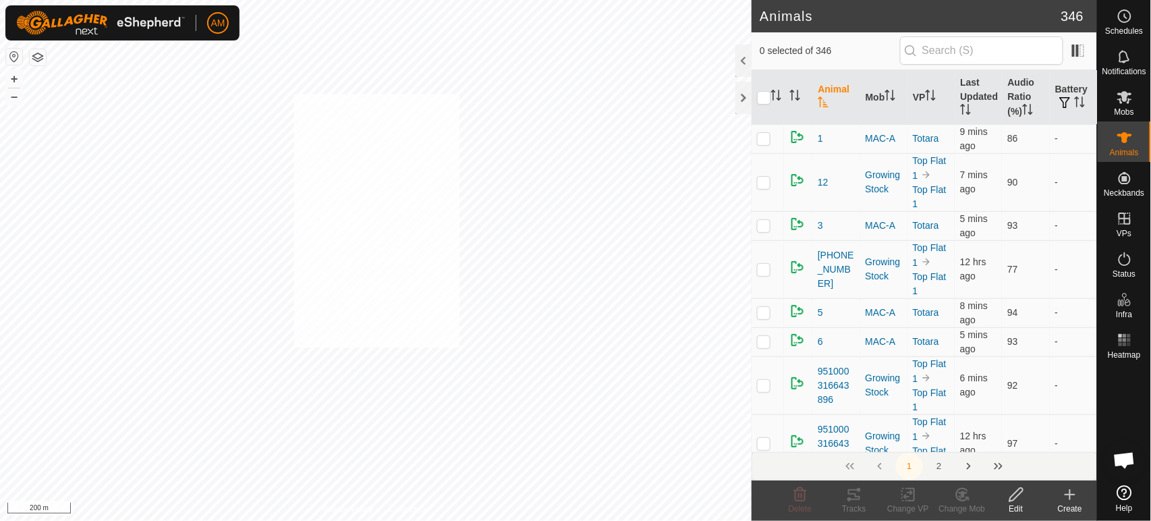
checkbox input "true"
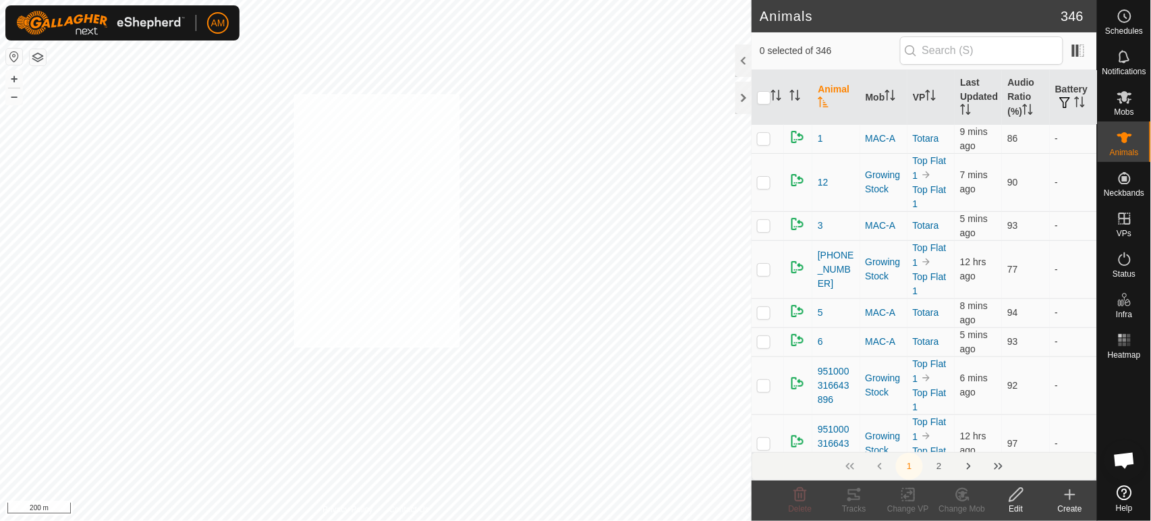
checkbox input "true"
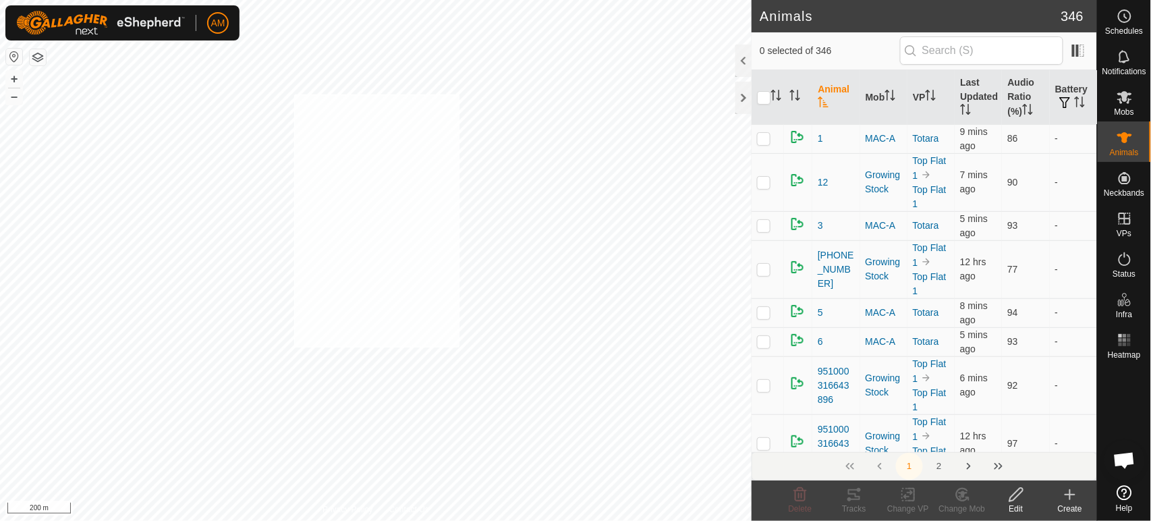
checkbox input "true"
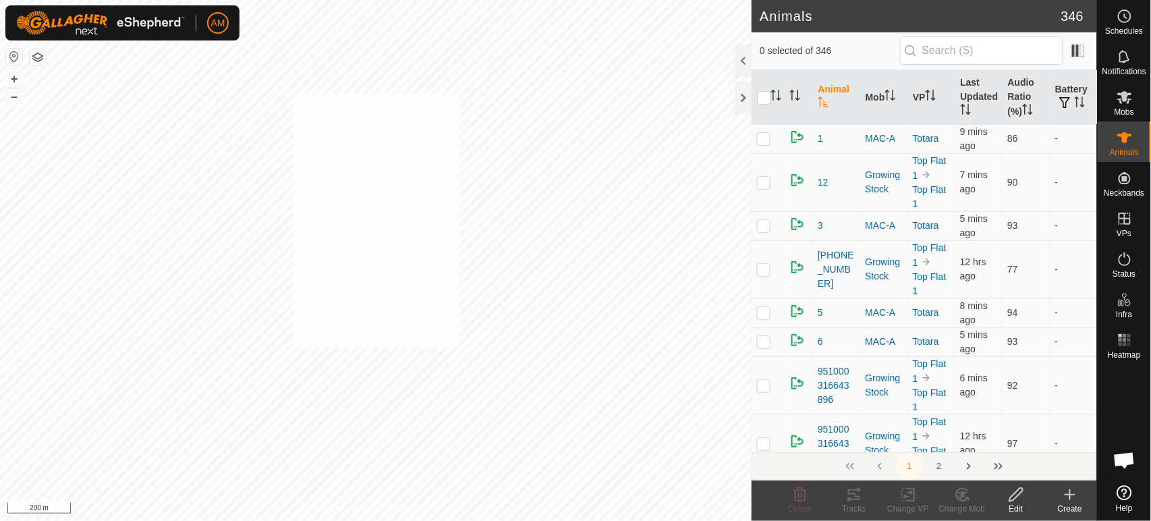
checkbox input "true"
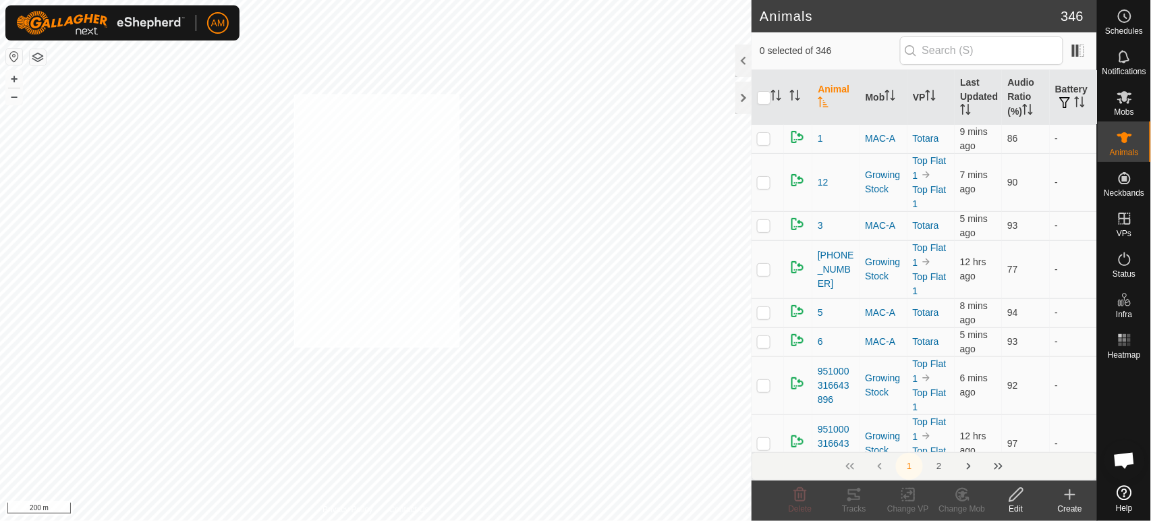
checkbox input "true"
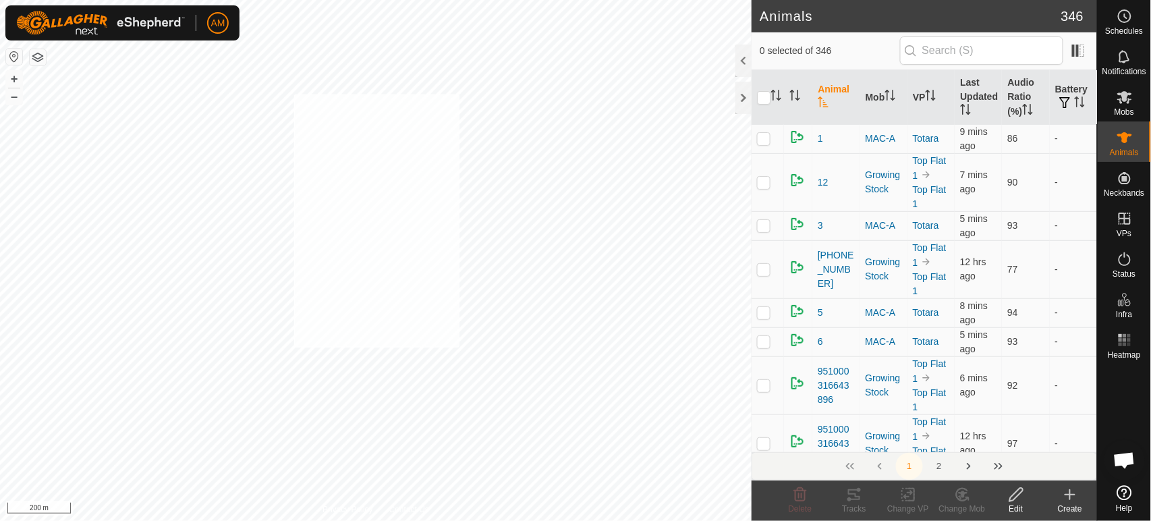
checkbox input "true"
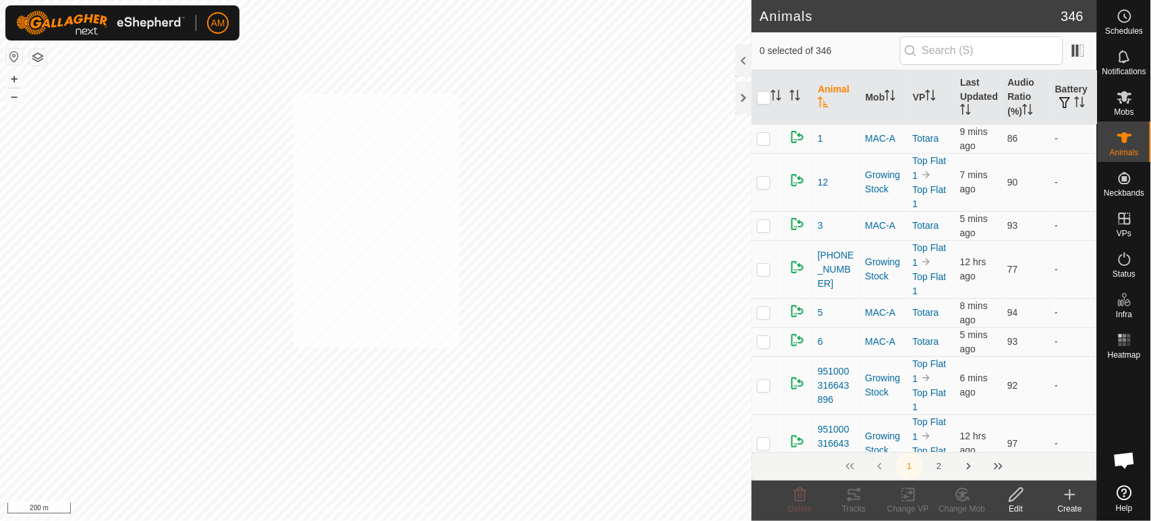
checkbox input "true"
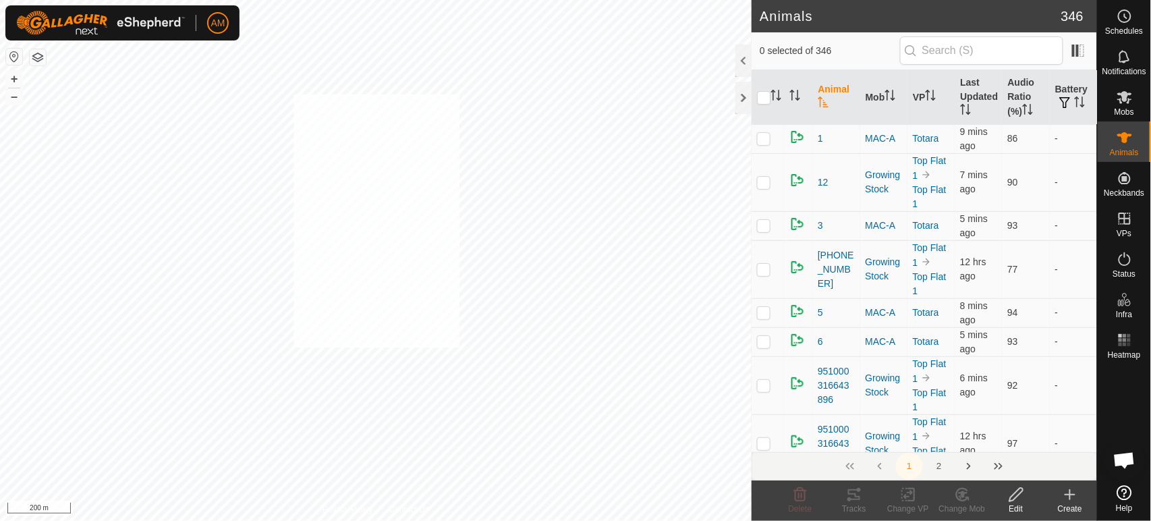
checkbox input "true"
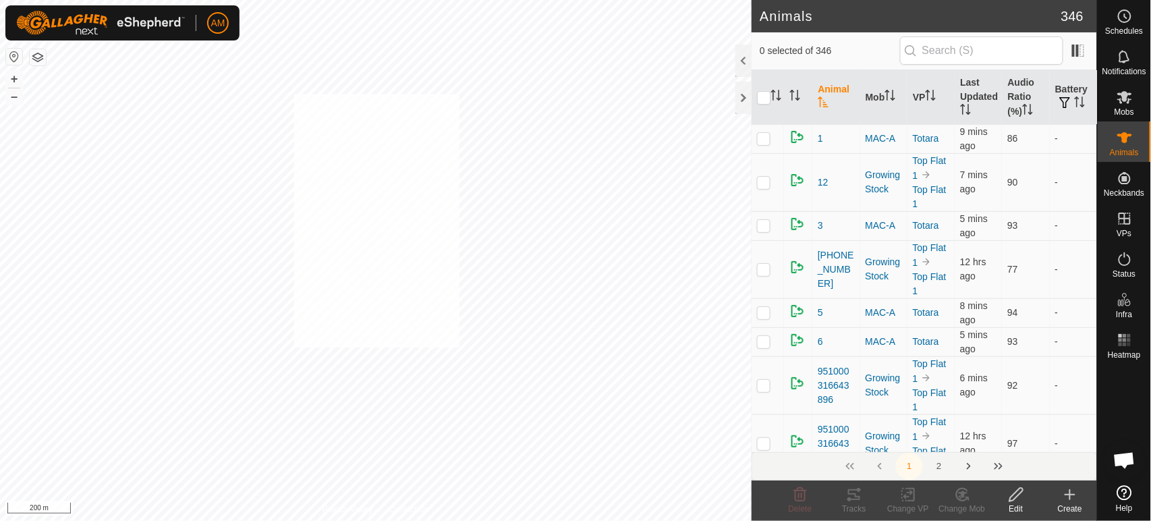
checkbox input "true"
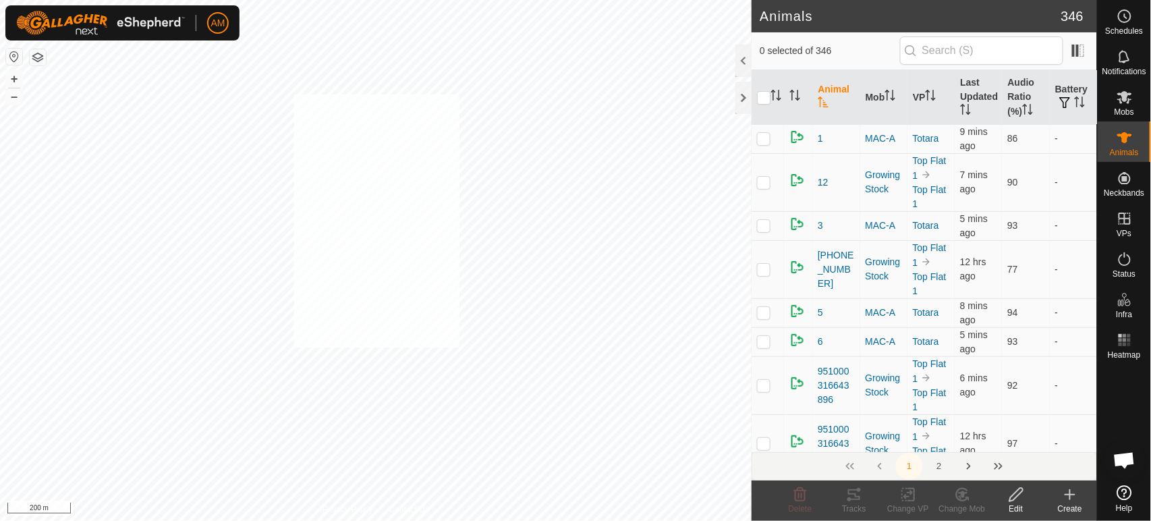
checkbox input "true"
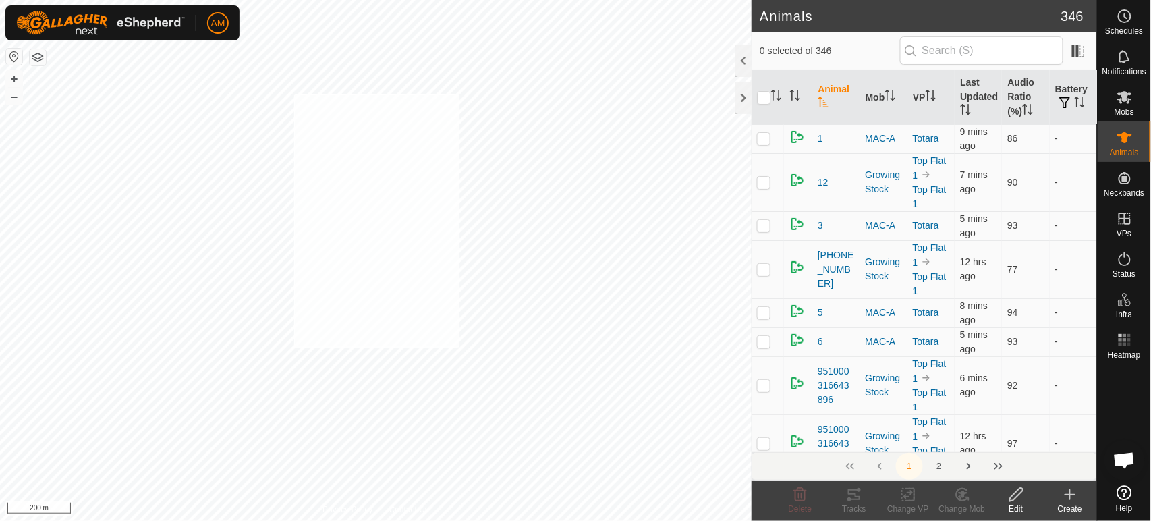
checkbox input "true"
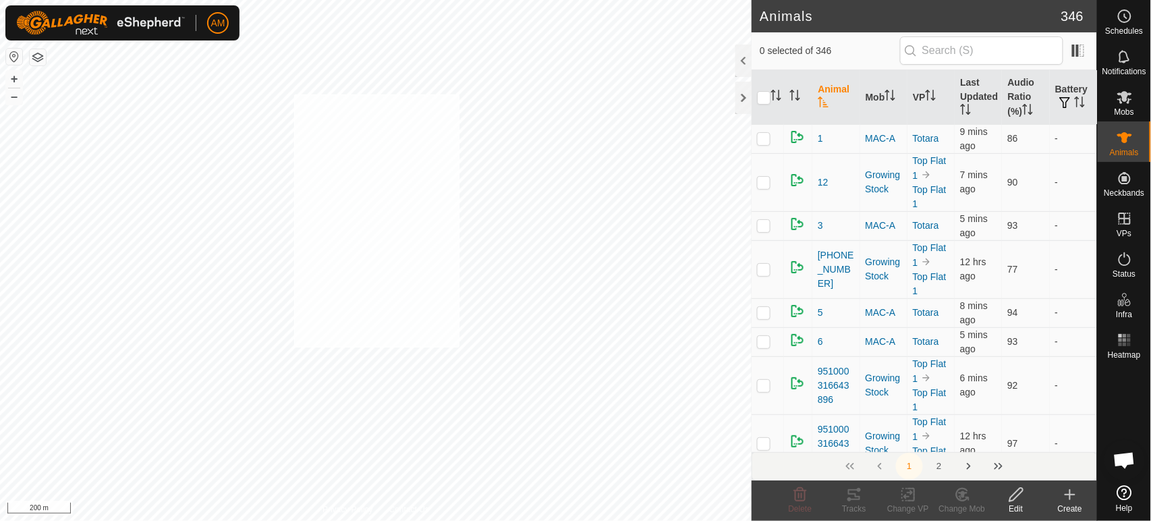
checkbox input "true"
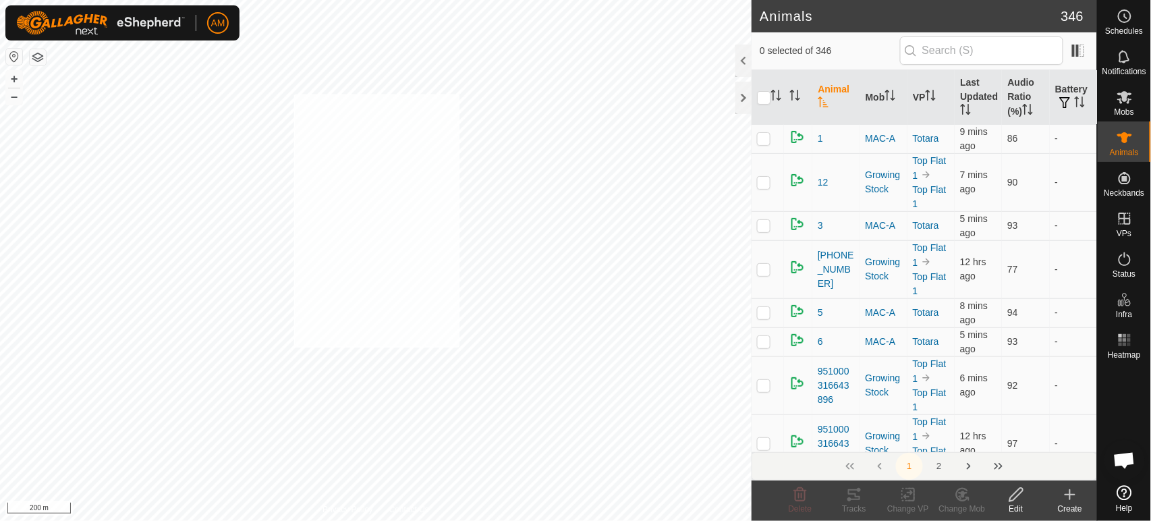
checkbox input "true"
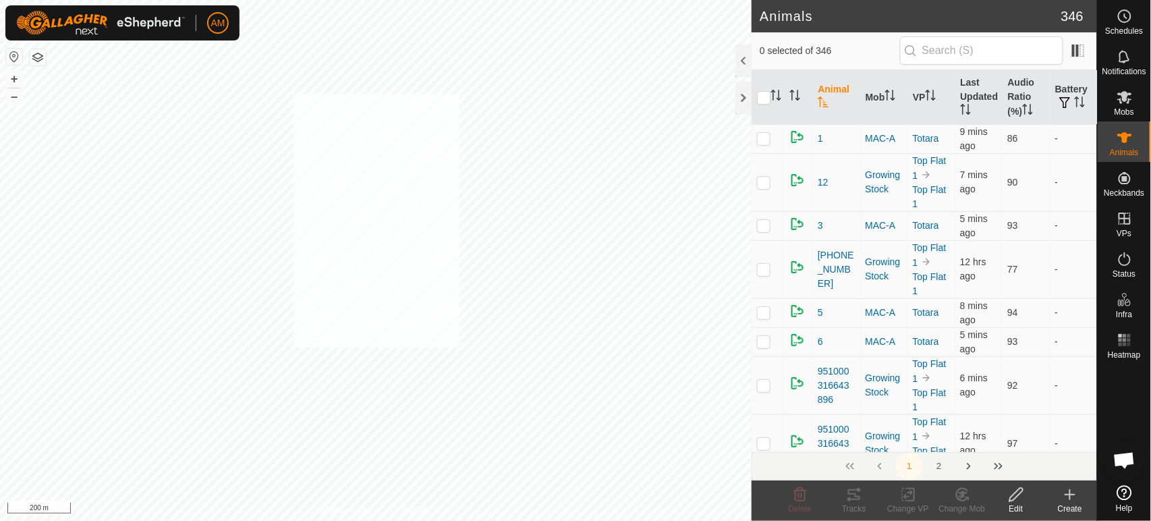
checkbox input "true"
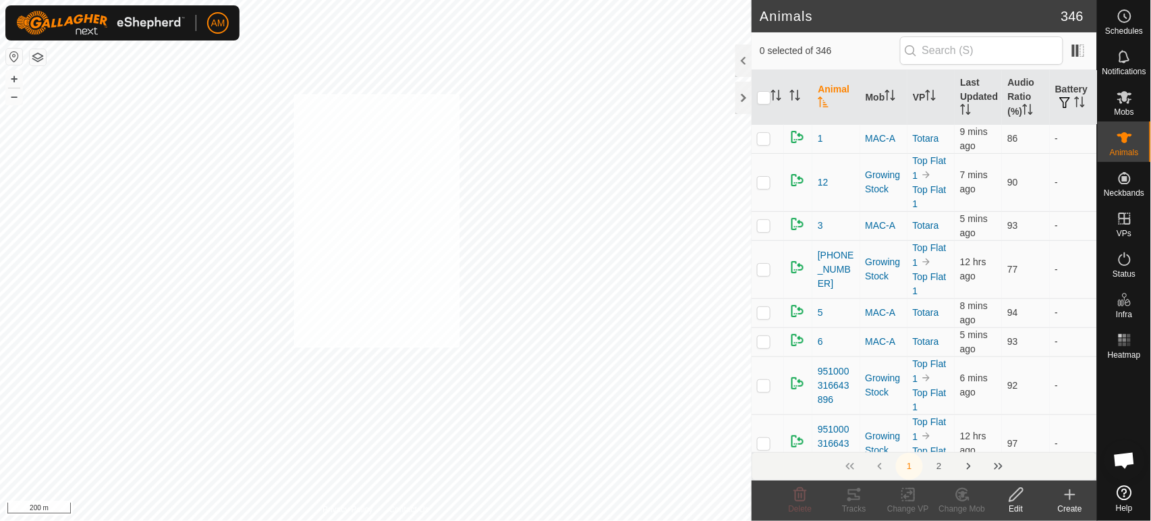
checkbox input "true"
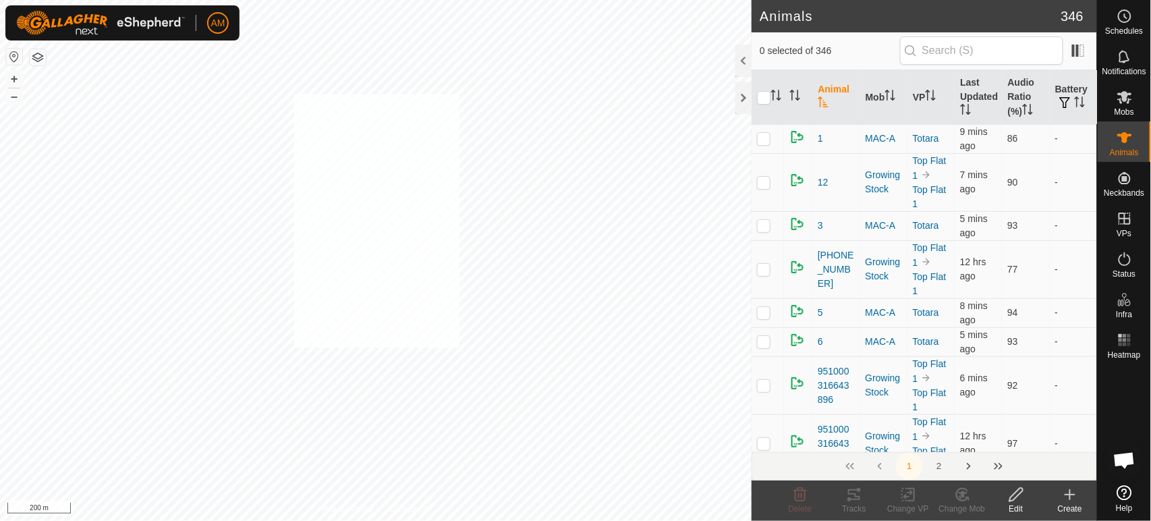
checkbox input "true"
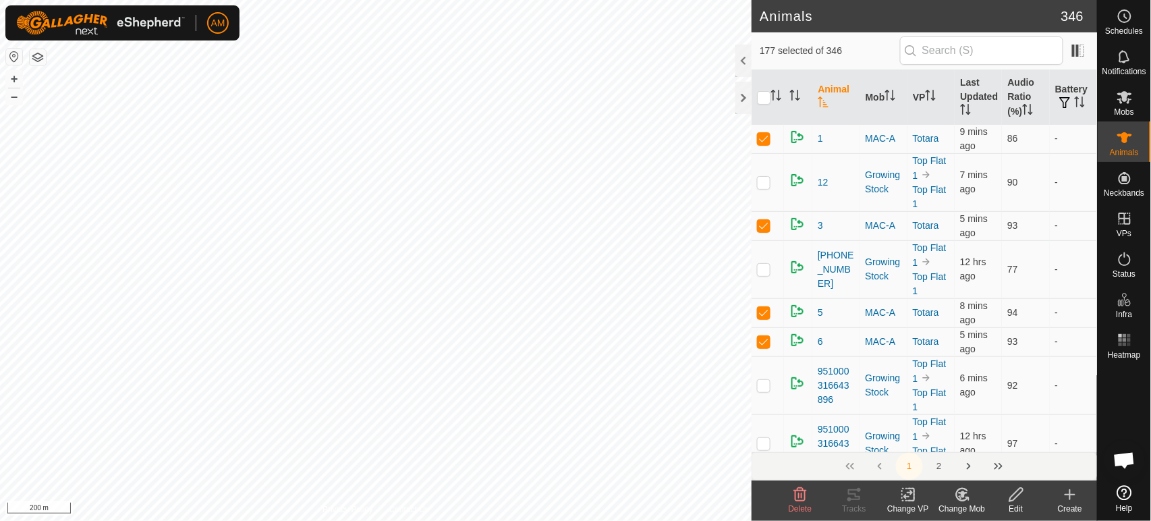
click at [905, 501] on icon at bounding box center [908, 494] width 17 height 16
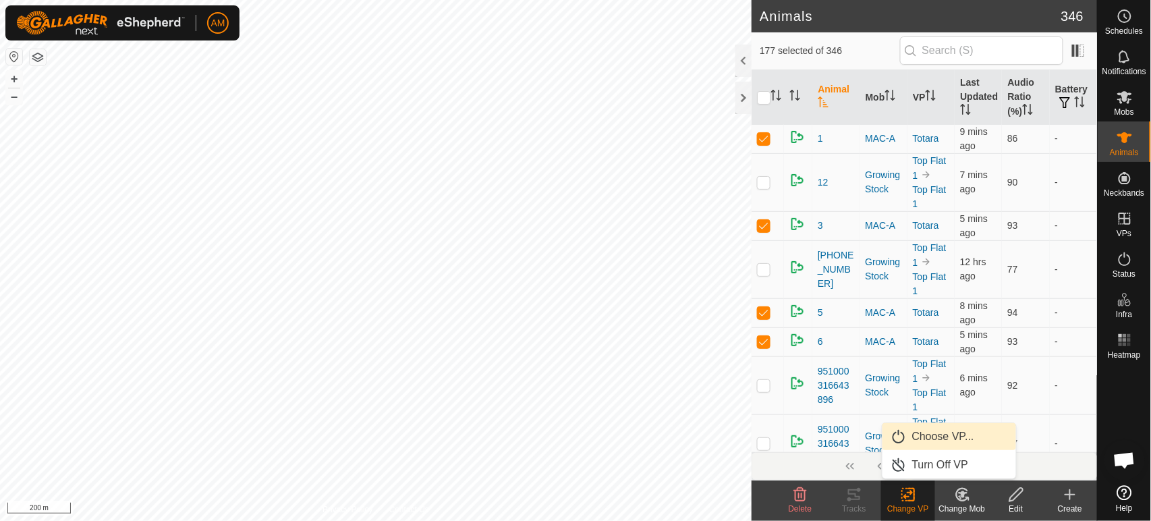
click at [937, 443] on link "Choose VP..." at bounding box center [950, 436] width 134 height 27
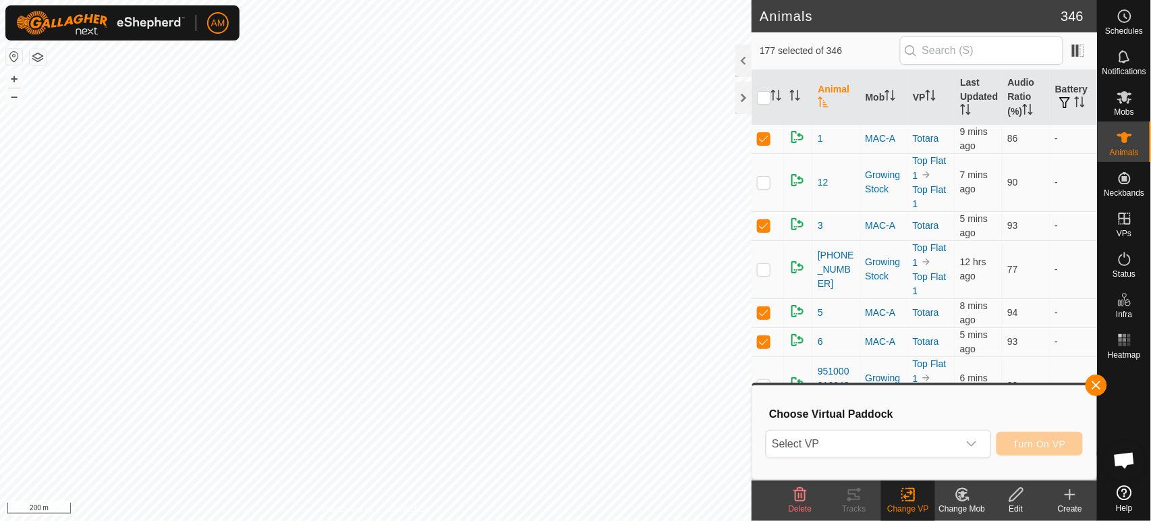
click at [868, 439] on span "Select VP" at bounding box center [861, 443] width 191 height 27
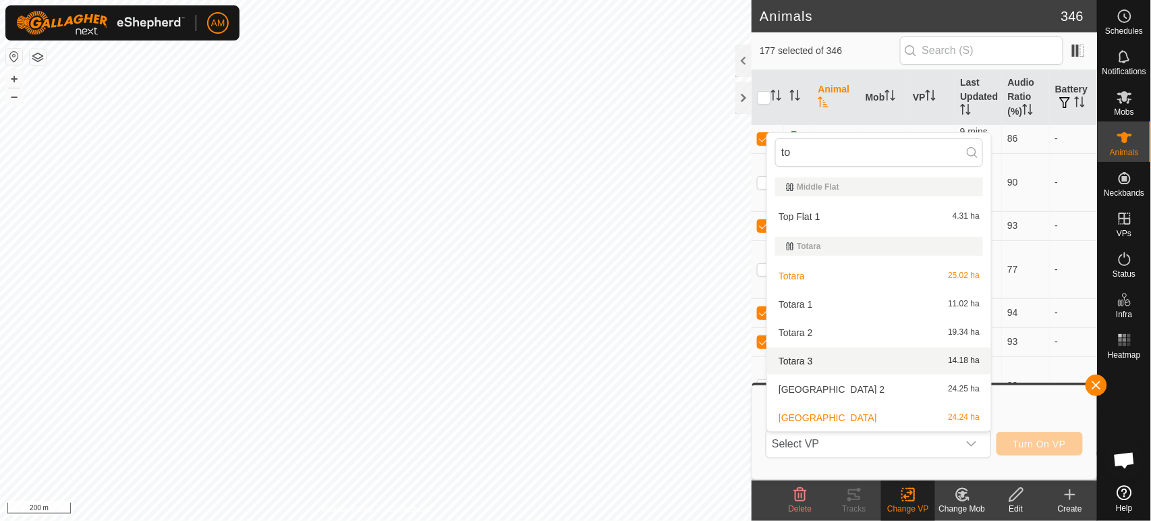
type input "to"
click at [798, 354] on li "Totara 3 14.18 ha" at bounding box center [879, 360] width 224 height 27
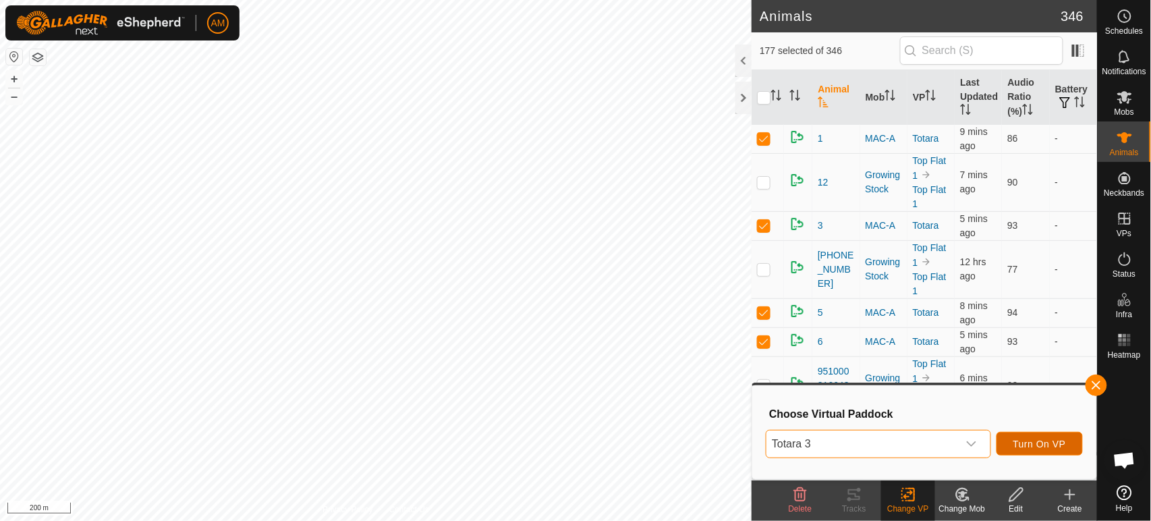
click at [1055, 439] on span "Turn On VP" at bounding box center [1039, 444] width 53 height 11
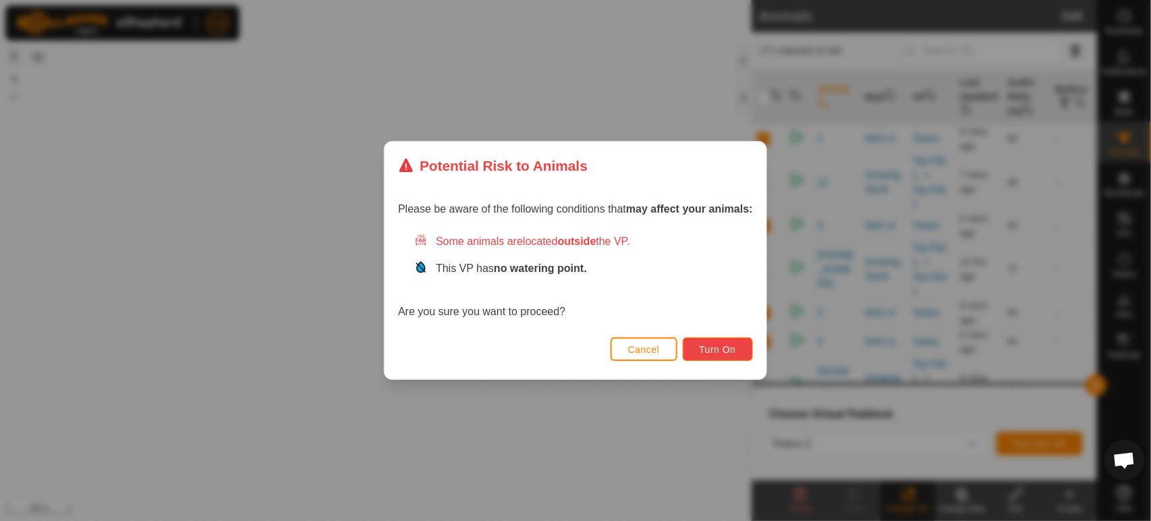
click at [724, 347] on span "Turn On" at bounding box center [718, 349] width 36 height 11
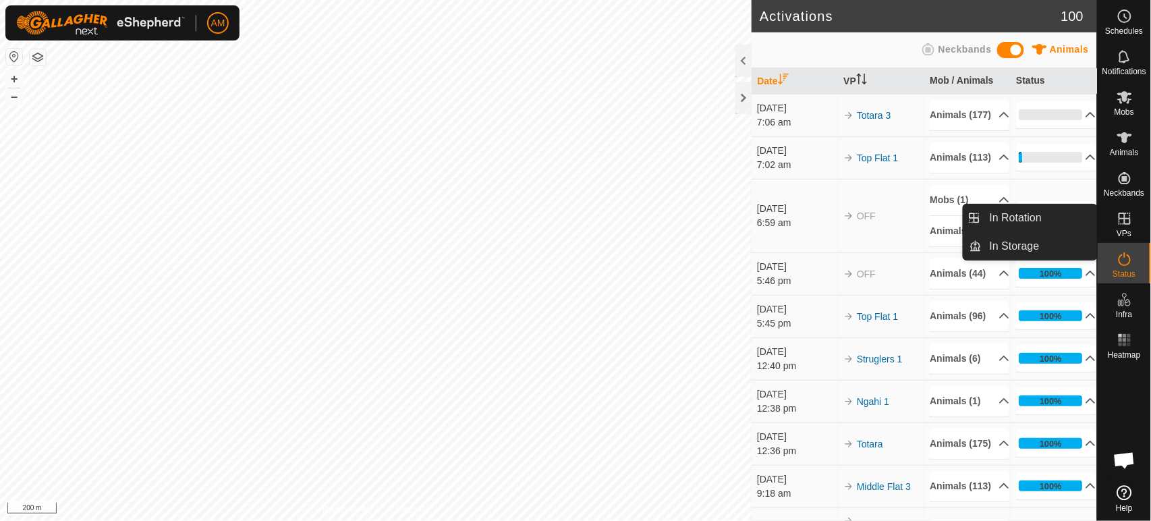
click at [1028, 214] on link "In Rotation" at bounding box center [1039, 217] width 115 height 27
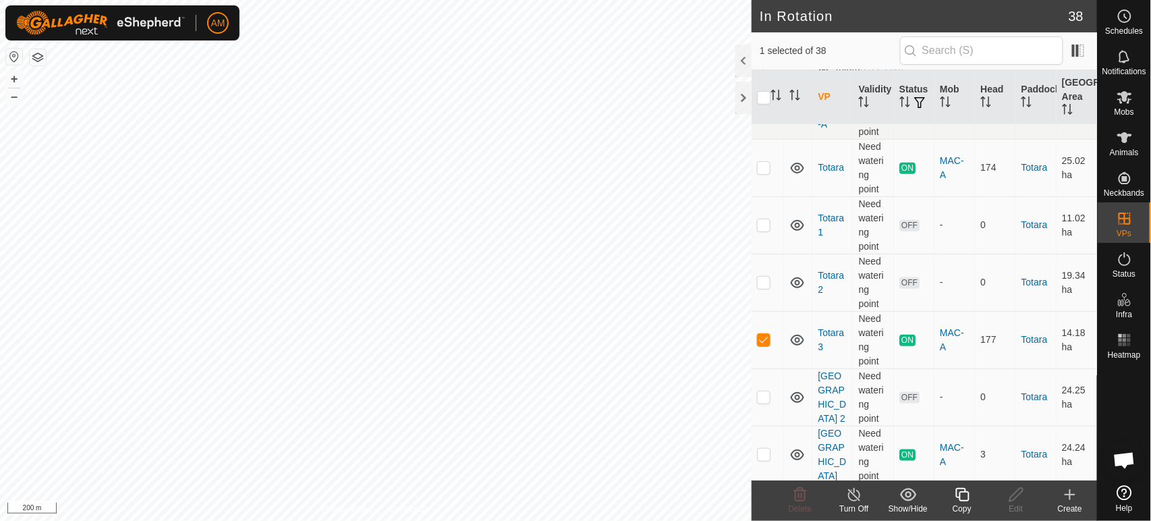
scroll to position [2099, 0]
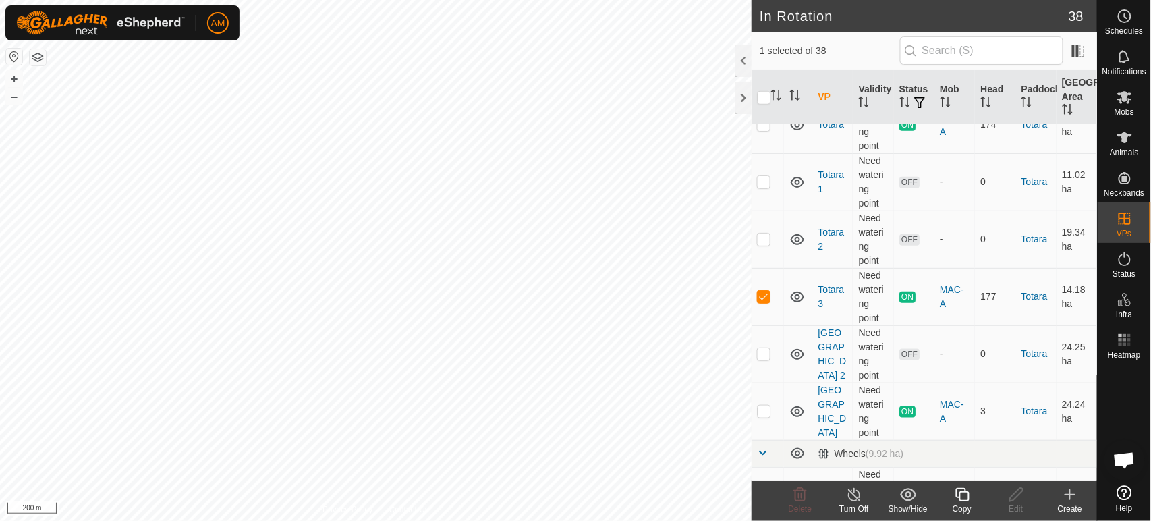
click at [764, 296] on p-checkbox at bounding box center [763, 296] width 13 height 11
checkbox input "false"
click at [762, 356] on p-checkbox at bounding box center [763, 353] width 13 height 11
checkbox input "true"
click at [764, 412] on p-checkbox at bounding box center [763, 411] width 13 height 11
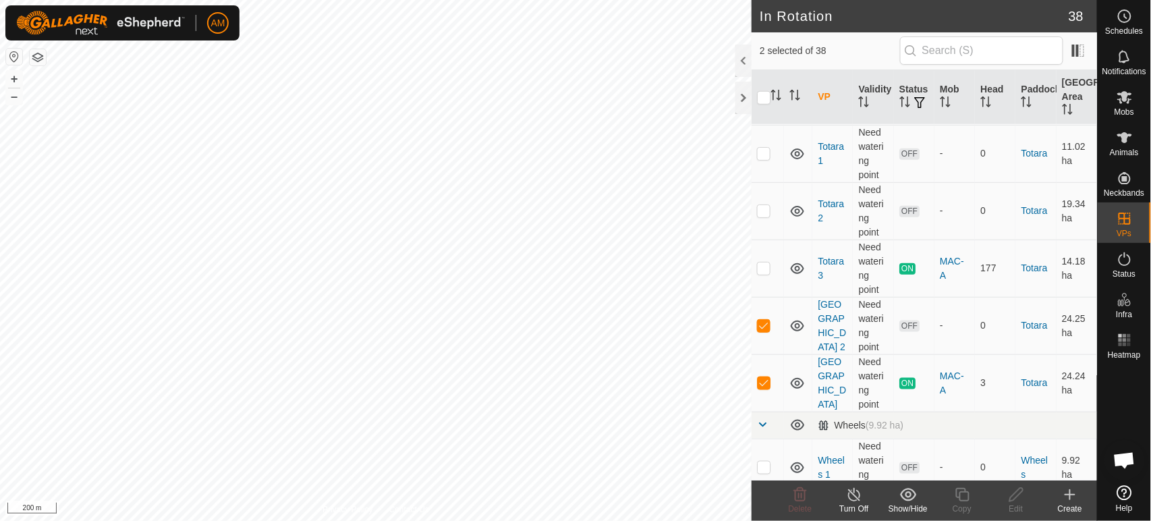
scroll to position [2140, 0]
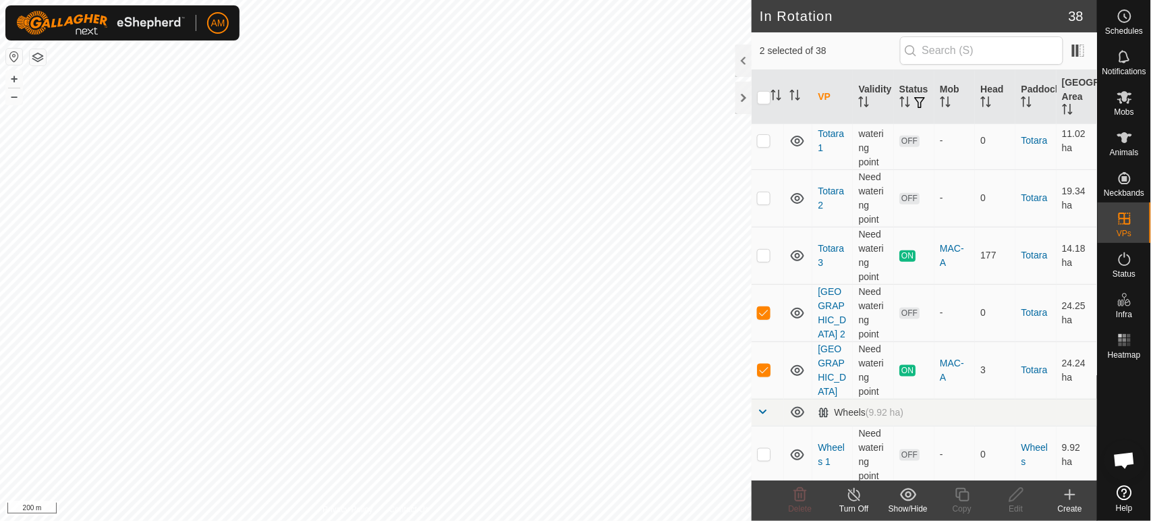
click at [764, 371] on p-checkbox at bounding box center [763, 369] width 13 height 11
checkbox input "false"
click at [1125, 100] on icon at bounding box center [1124, 97] width 15 height 13
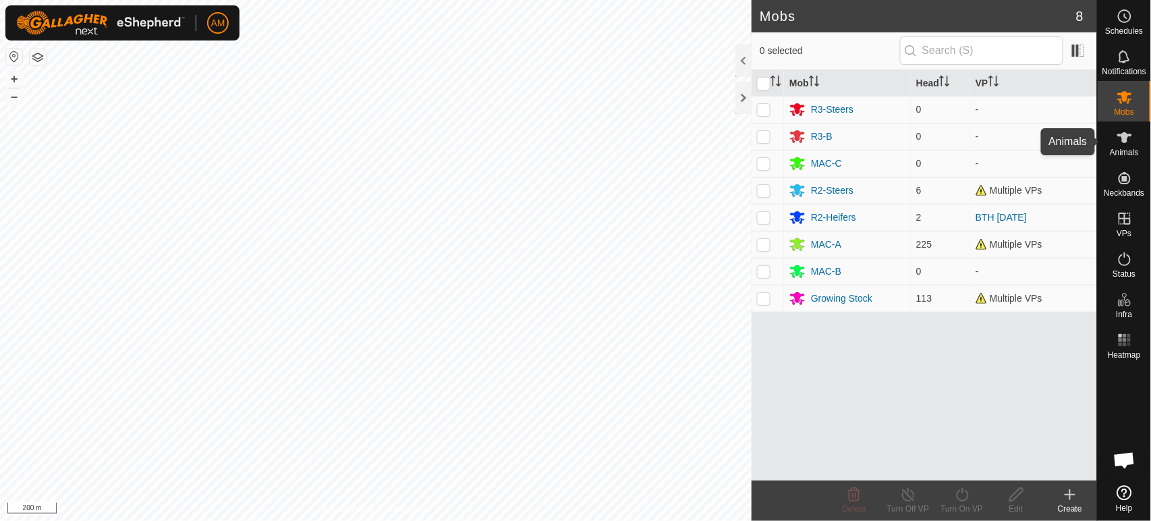
click at [1115, 151] on span "Animals" at bounding box center [1124, 152] width 29 height 8
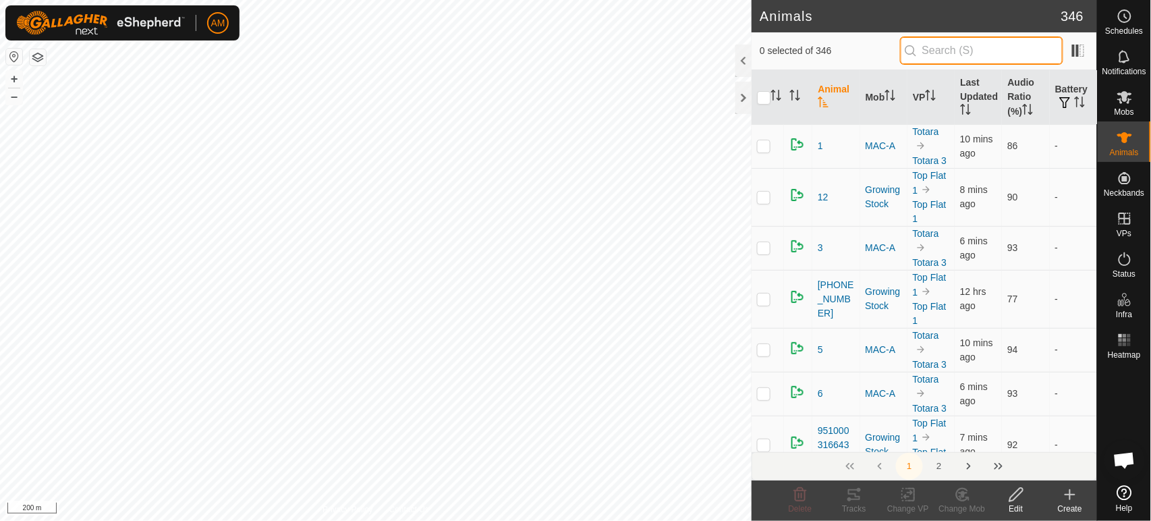
click at [957, 57] on input "text" at bounding box center [981, 50] width 163 height 28
click at [932, 83] on th "VP" at bounding box center [930, 97] width 47 height 55
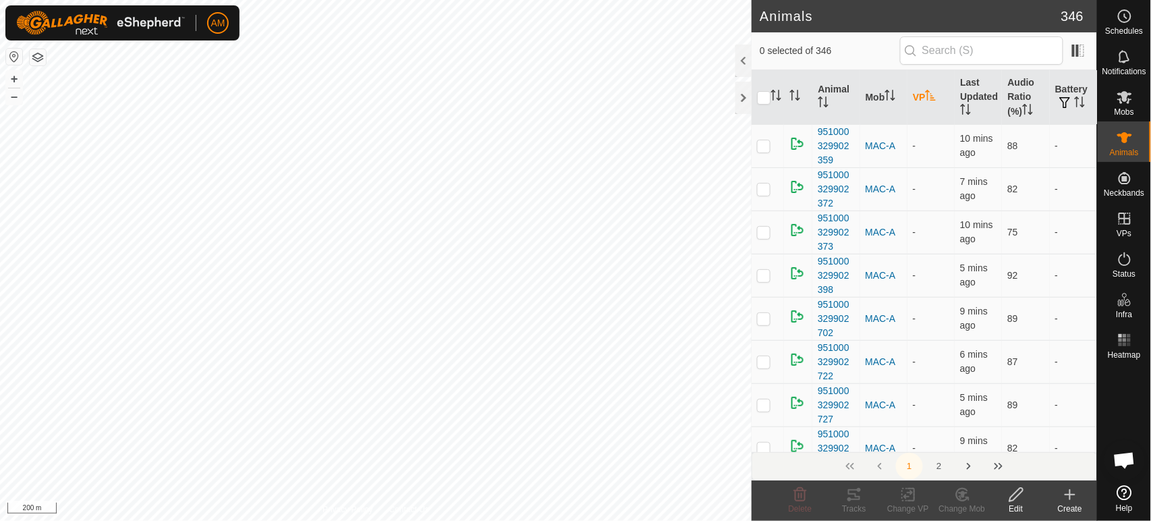
click at [932, 83] on th "VP" at bounding box center [930, 97] width 47 height 55
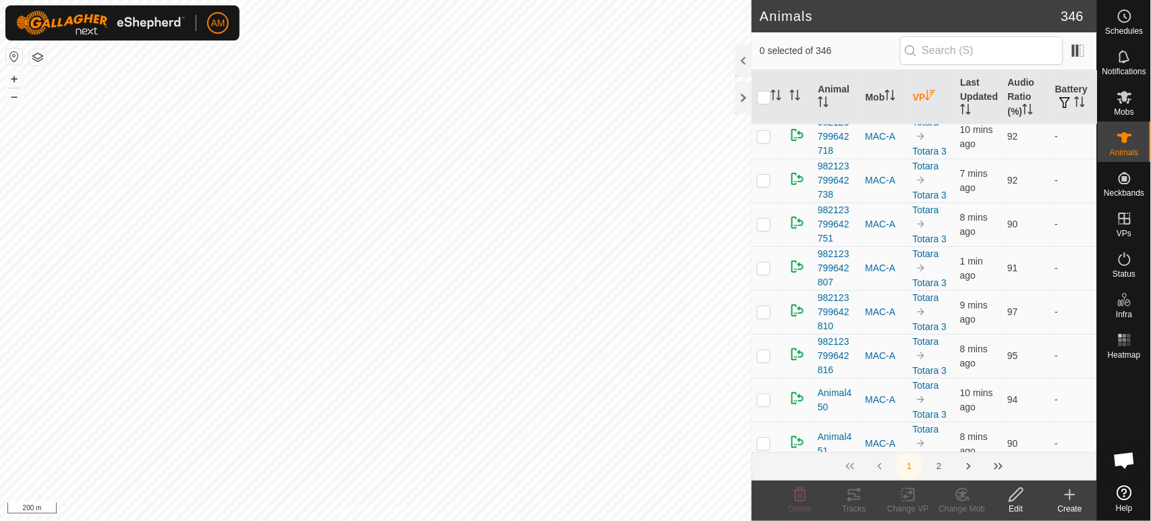
scroll to position [7647, 0]
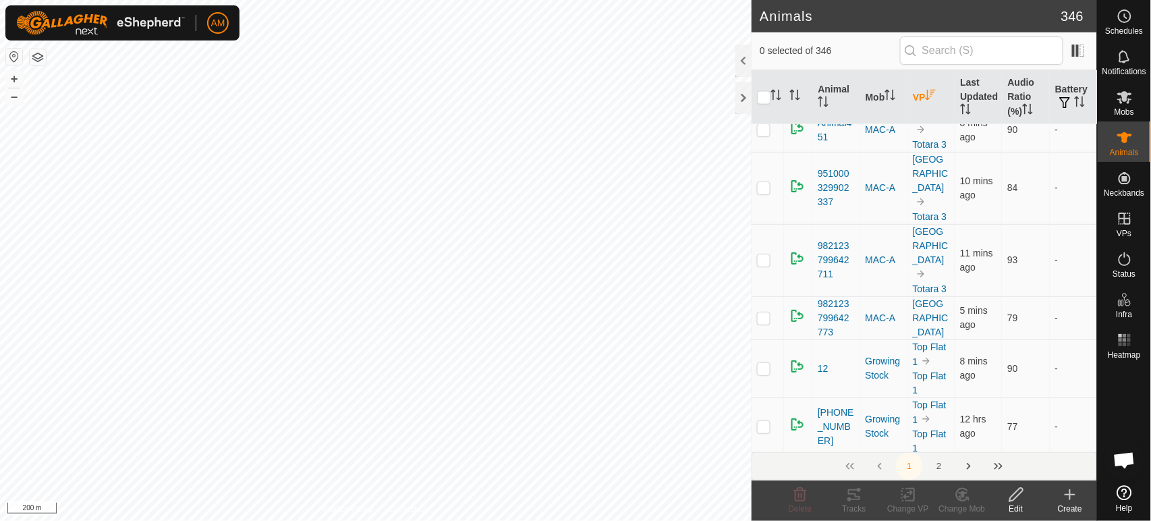
click at [768, 254] on p-checkbox at bounding box center [763, 259] width 13 height 11
checkbox input "true"
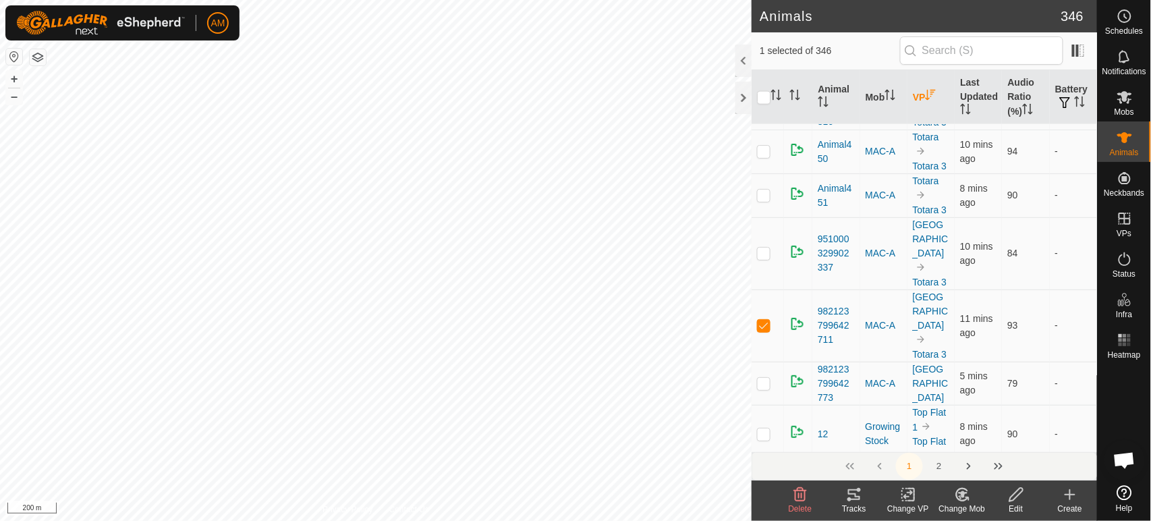
scroll to position [7572, 0]
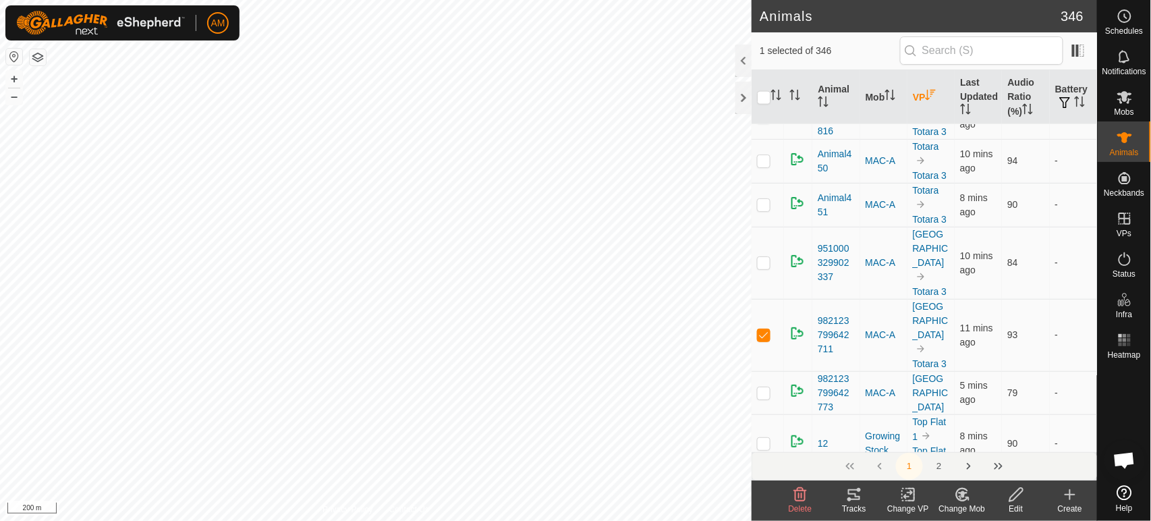
click at [763, 257] on p-checkbox at bounding box center [763, 262] width 13 height 11
checkbox input "true"
